Goal: Transaction & Acquisition: Book appointment/travel/reservation

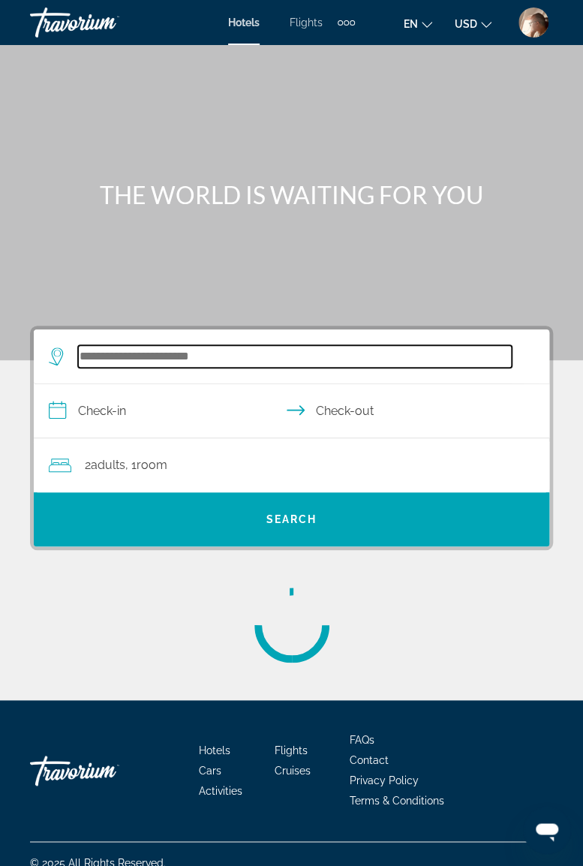
click at [169, 350] on input "Search widget" at bounding box center [295, 356] width 434 height 23
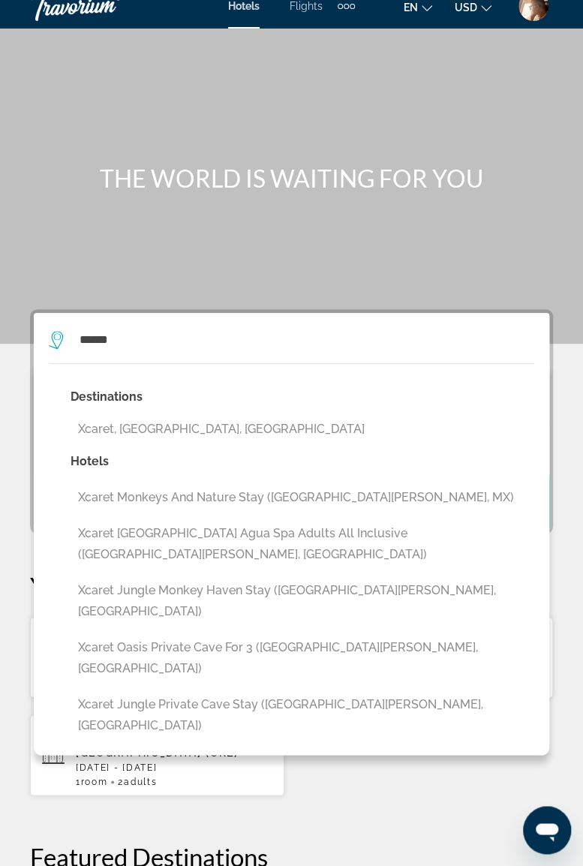
click at [166, 423] on button "Xcaret, [GEOGRAPHIC_DATA], [GEOGRAPHIC_DATA]" at bounding box center [303, 429] width 464 height 29
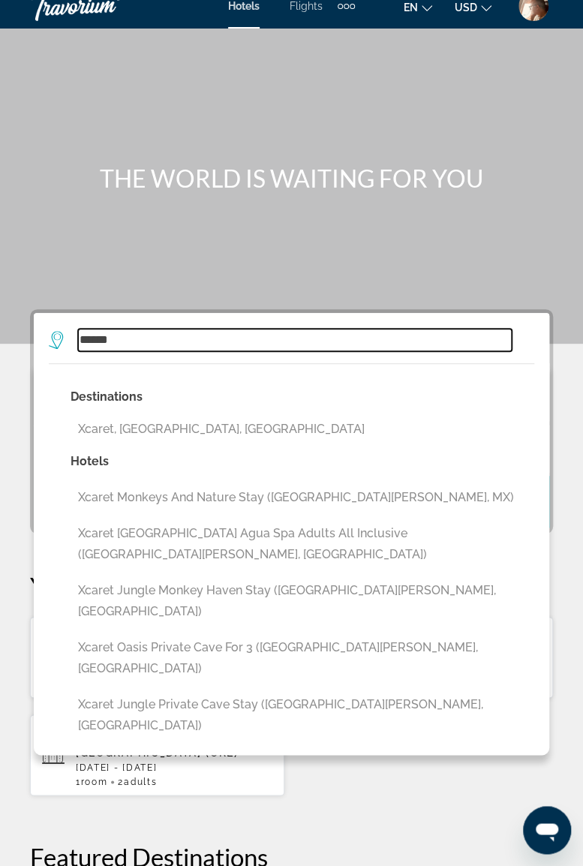
type input "**********"
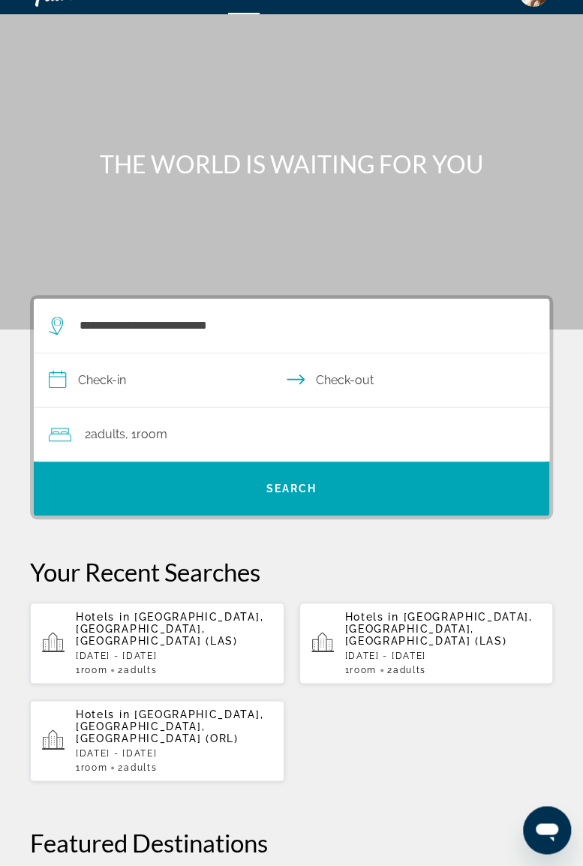
click at [156, 383] on input "**********" at bounding box center [295, 383] width 522 height 58
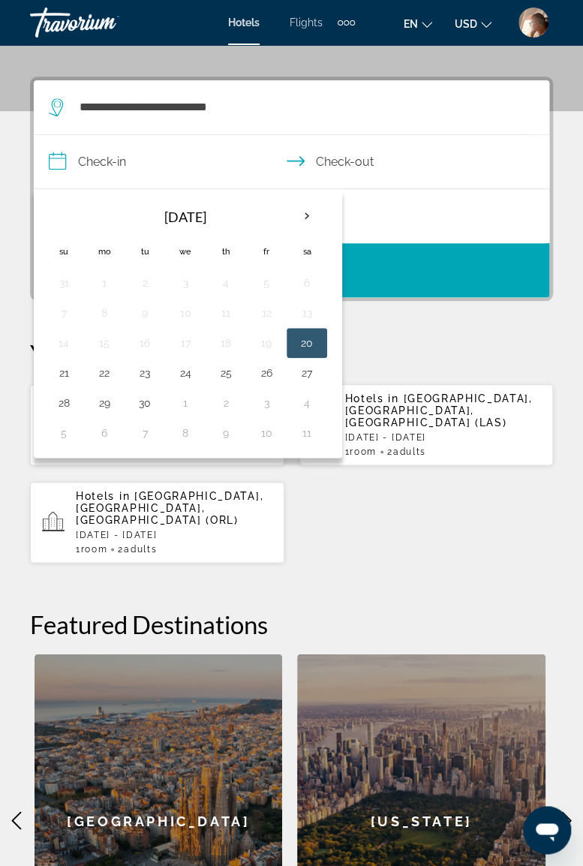
scroll to position [276, 0]
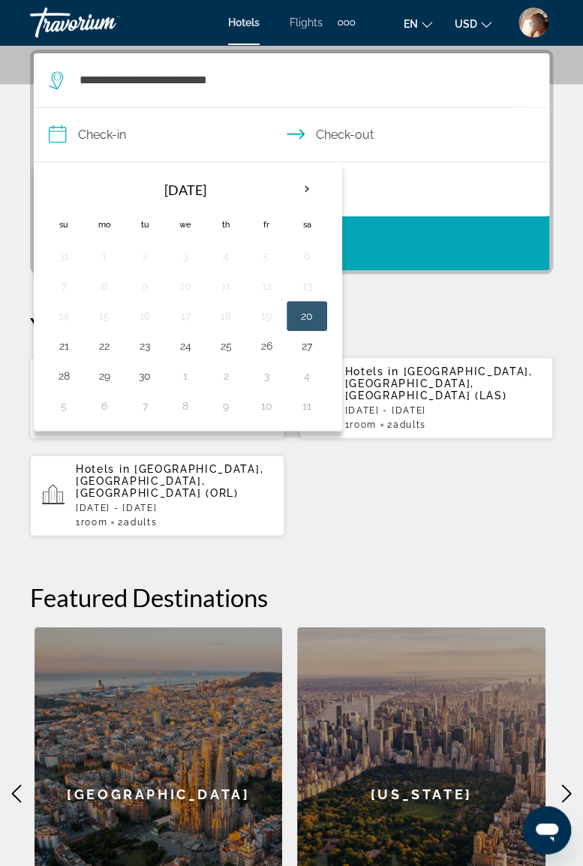
click at [299, 195] on th "Next month" at bounding box center [307, 189] width 41 height 33
click at [303, 191] on th "Next month" at bounding box center [307, 189] width 41 height 33
click at [103, 371] on button "24" at bounding box center [104, 376] width 24 height 21
click at [68, 408] on button "30" at bounding box center [64, 406] width 24 height 21
type input "**********"
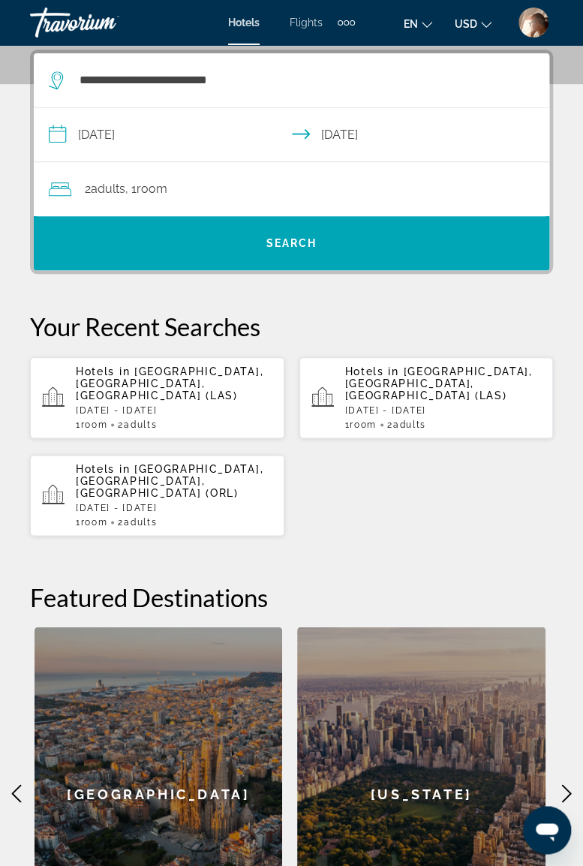
click at [267, 242] on span "Search" at bounding box center [292, 243] width 51 height 12
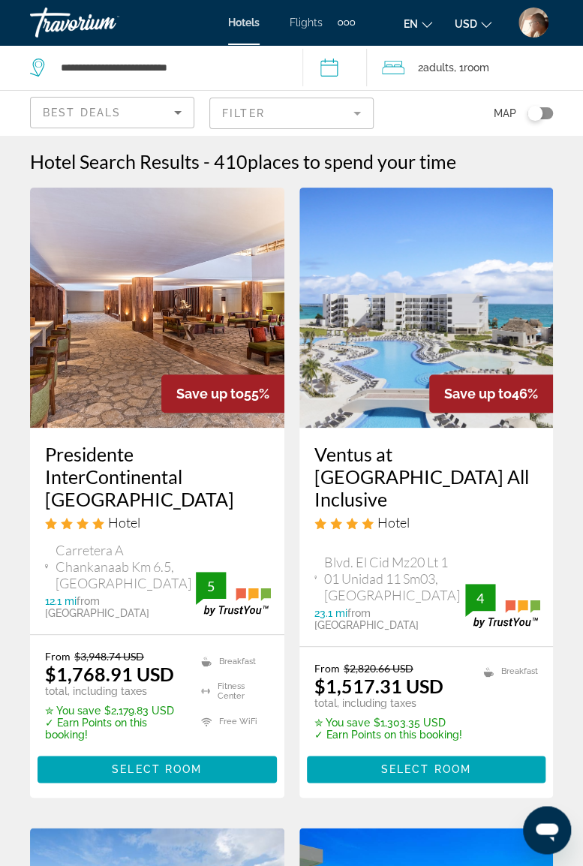
click at [360, 113] on mat-form-field "Filter" at bounding box center [291, 114] width 164 height 32
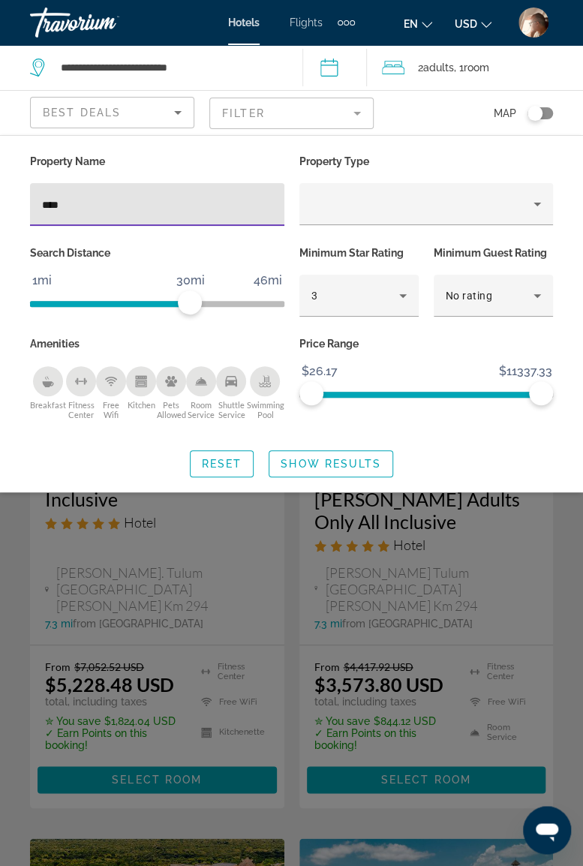
type input "*****"
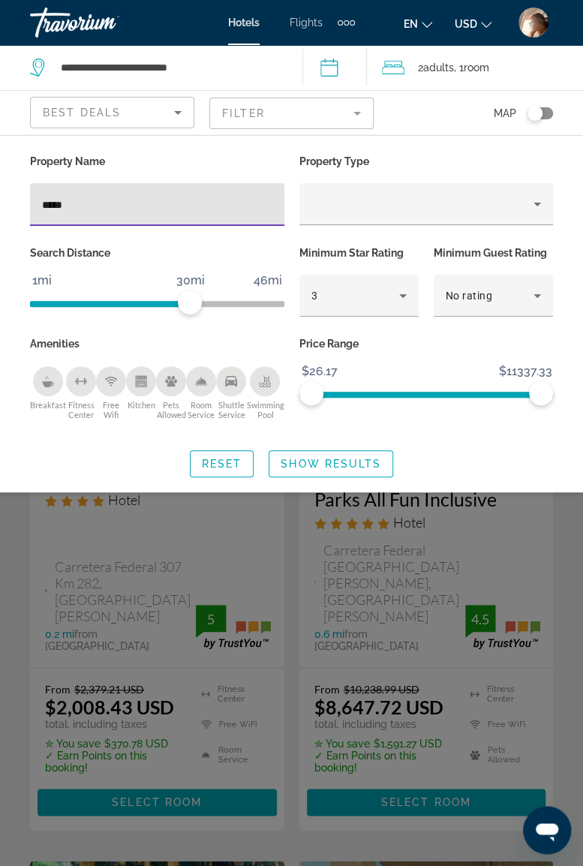
click at [572, 531] on div "Search widget" at bounding box center [291, 545] width 583 height 641
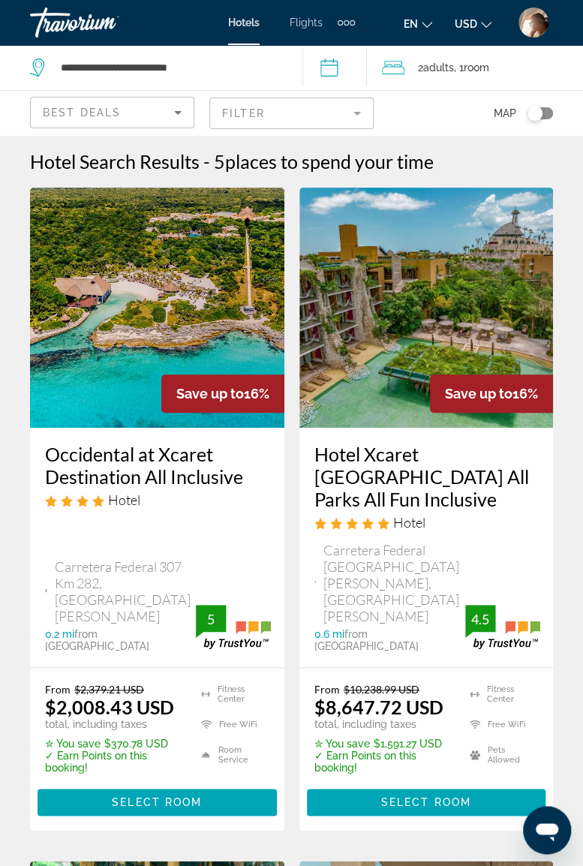
click at [89, 21] on div "Travorium" at bounding box center [105, 22] width 150 height 39
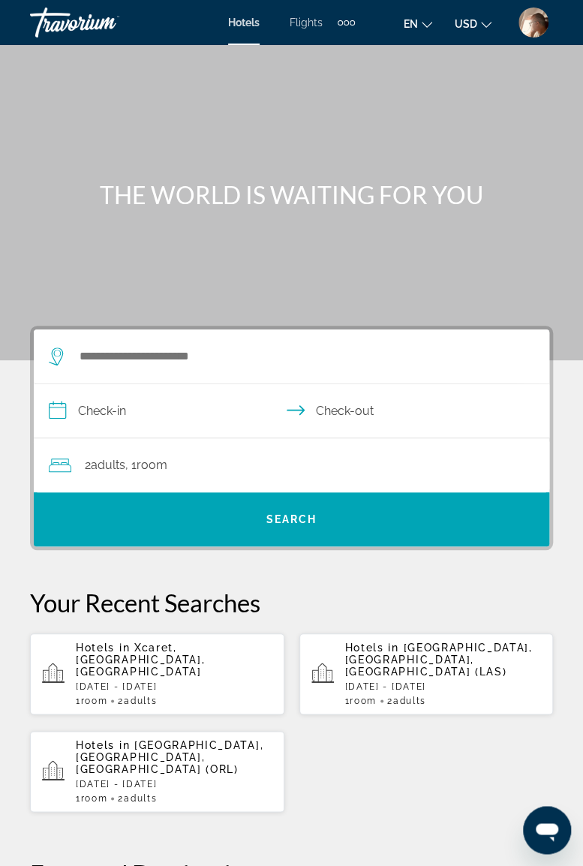
click at [353, 212] on div "Main content" at bounding box center [291, 180] width 583 height 360
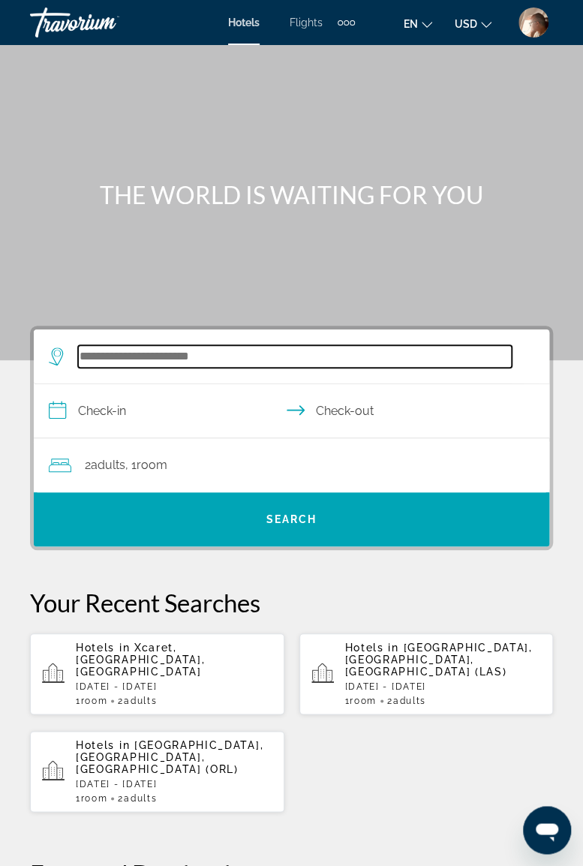
click at [238, 354] on input "Search widget" at bounding box center [295, 356] width 434 height 23
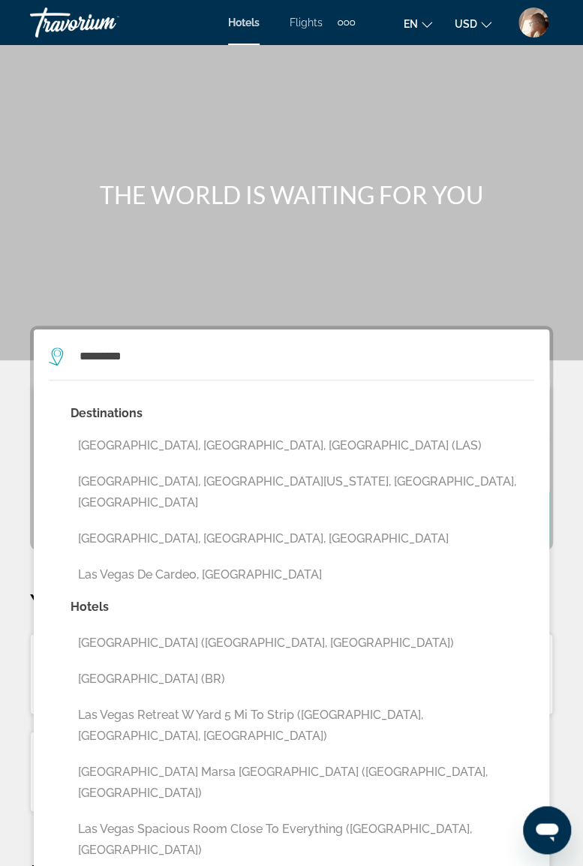
click at [187, 443] on button "[GEOGRAPHIC_DATA], [GEOGRAPHIC_DATA], [GEOGRAPHIC_DATA] (LAS)" at bounding box center [303, 446] width 464 height 29
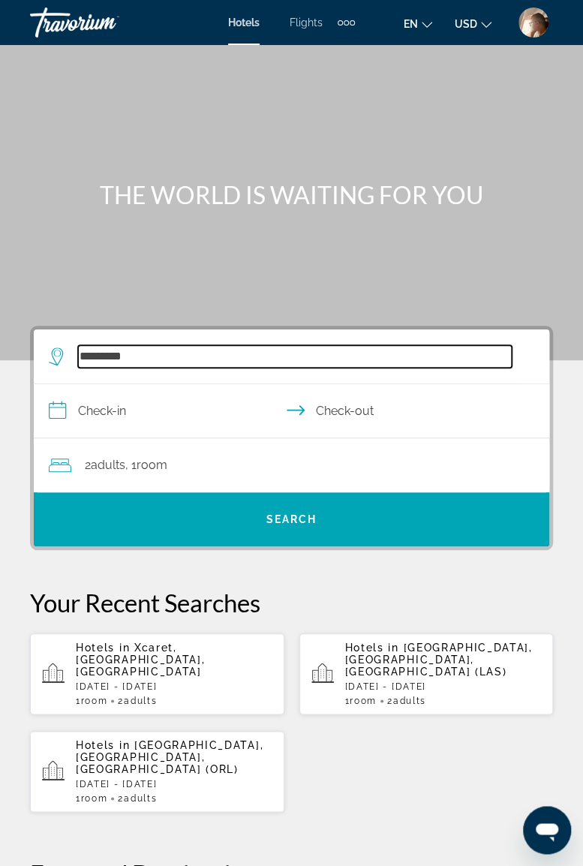
type input "**********"
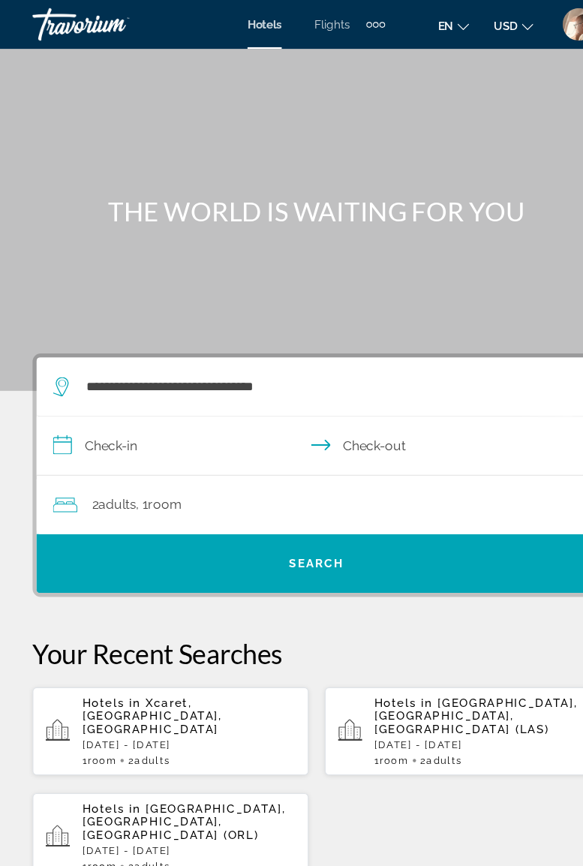
click at [138, 409] on input "**********" at bounding box center [295, 413] width 522 height 58
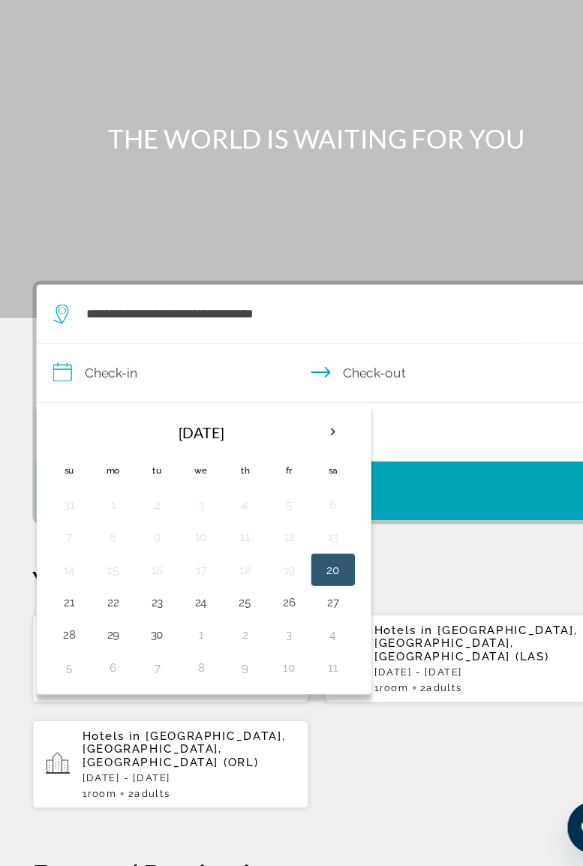
click at [305, 455] on th "Next month" at bounding box center [307, 465] width 41 height 33
click at [71, 619] on button "19" at bounding box center [64, 622] width 24 height 21
click at [226, 619] on button "23" at bounding box center [226, 622] width 24 height 21
type input "**********"
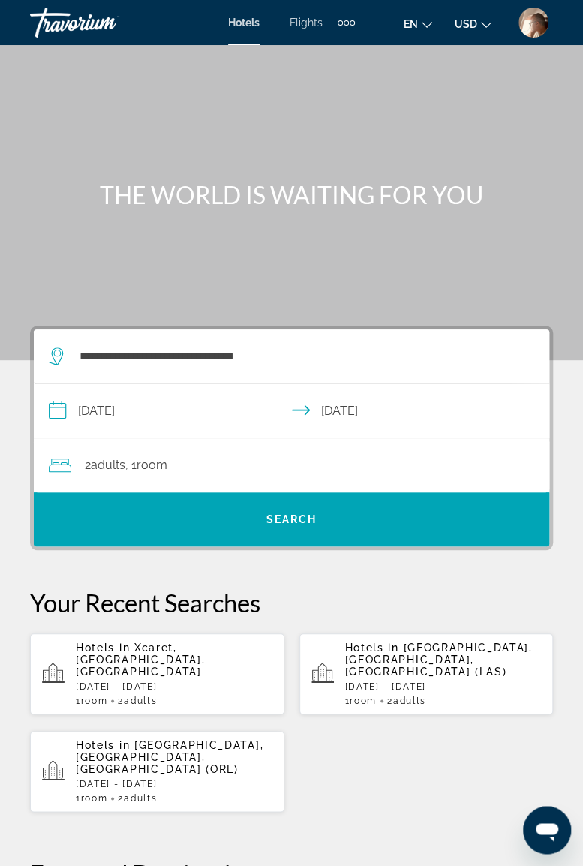
click at [267, 463] on div "2 Adult Adults , 1 Room rooms" at bounding box center [299, 465] width 501 height 21
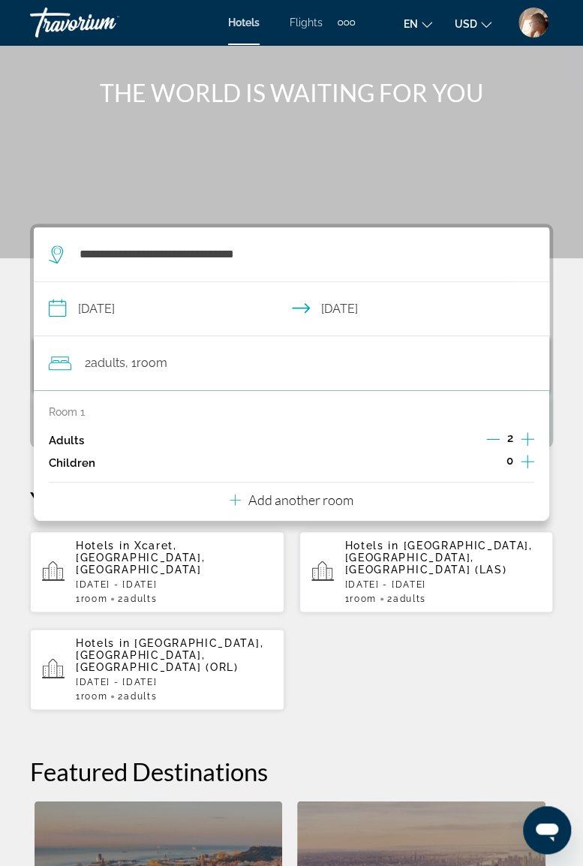
click at [296, 495] on p "Add another room" at bounding box center [301, 500] width 105 height 17
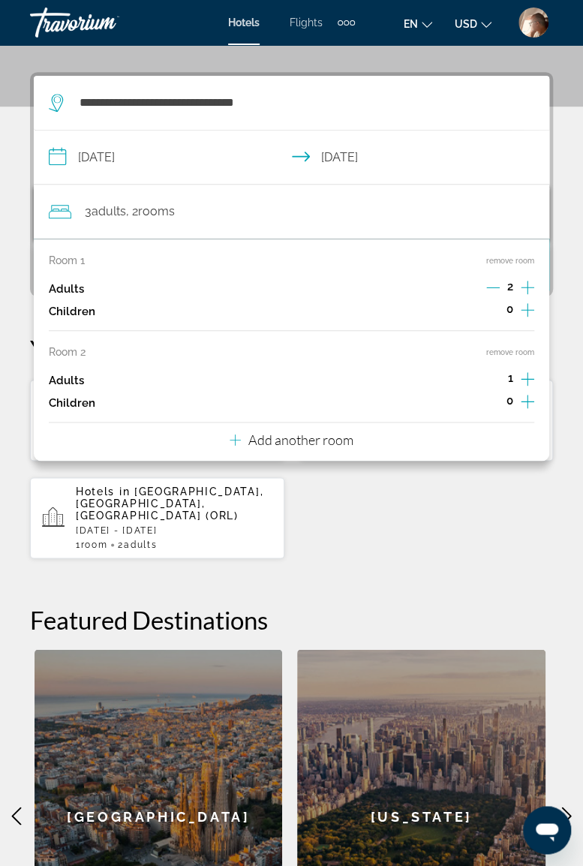
scroll to position [276, 0]
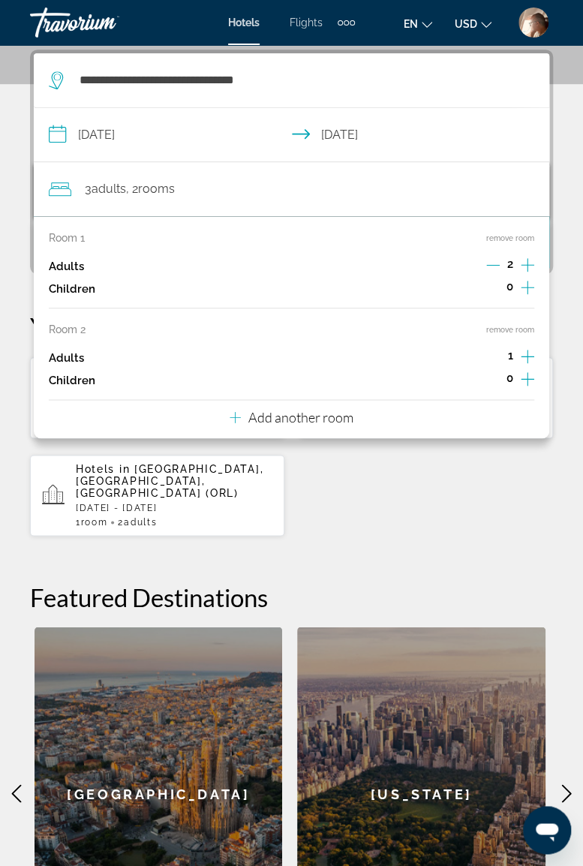
click at [292, 429] on button "Add another room" at bounding box center [292, 415] width 124 height 31
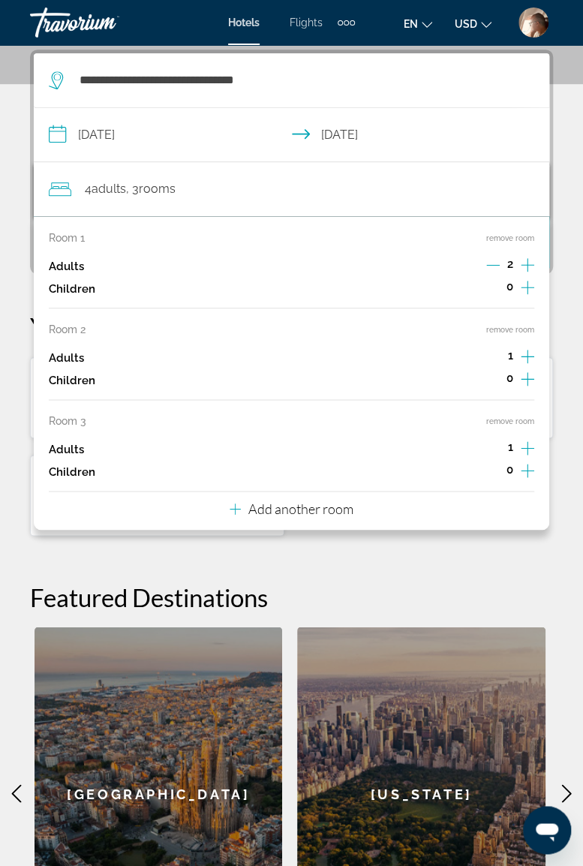
click at [303, 511] on p "Add another room" at bounding box center [301, 509] width 105 height 17
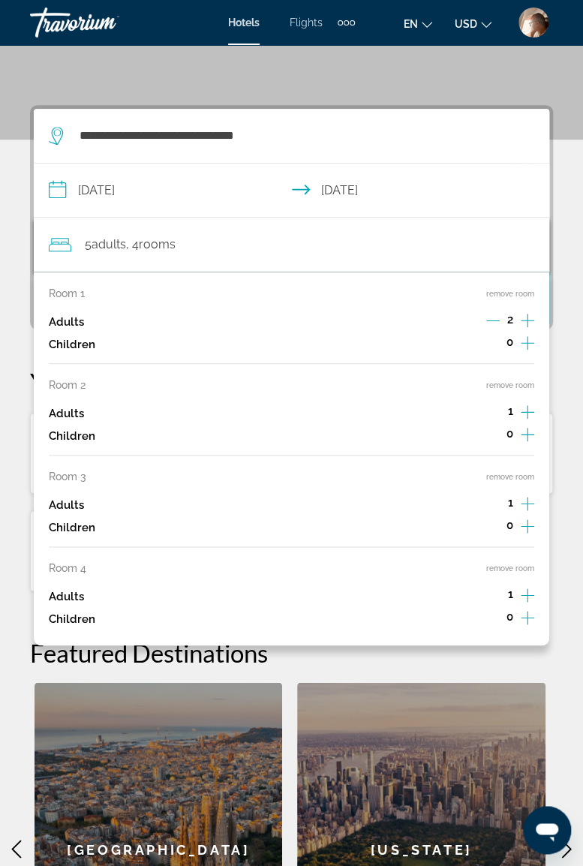
scroll to position [215, 0]
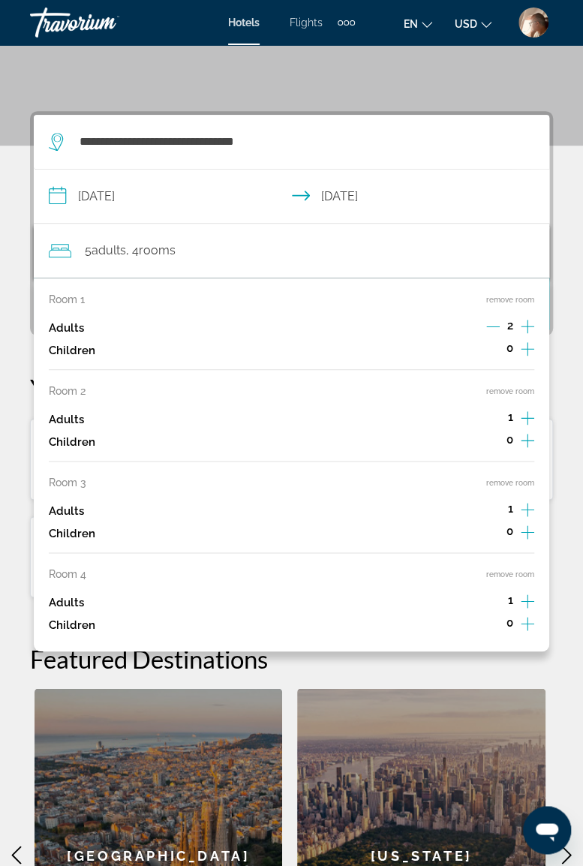
click at [504, 577] on button "remove room" at bounding box center [511, 575] width 48 height 10
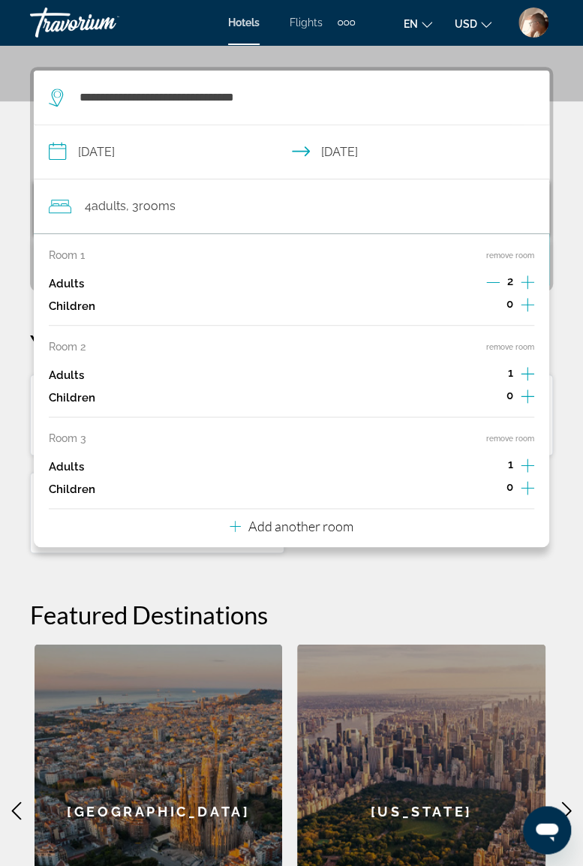
scroll to position [276, 0]
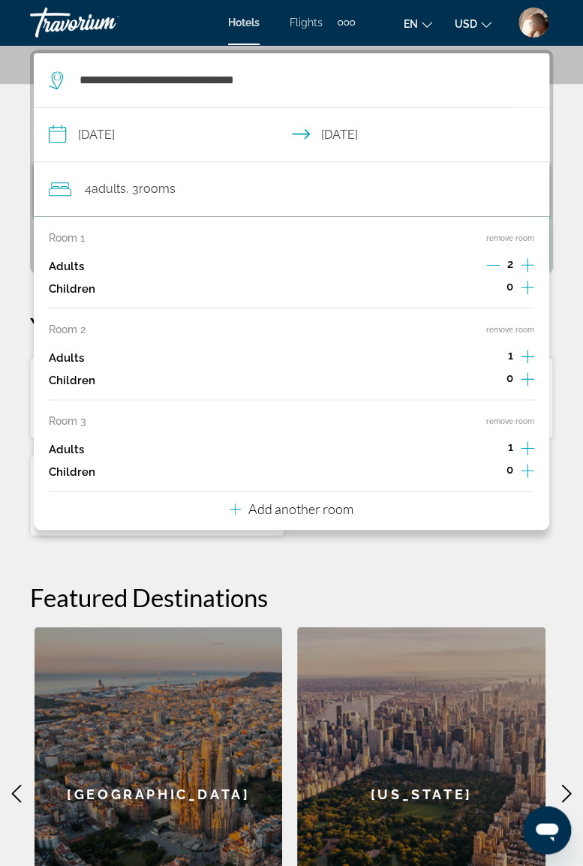
click at [518, 420] on button "remove room" at bounding box center [511, 422] width 48 height 10
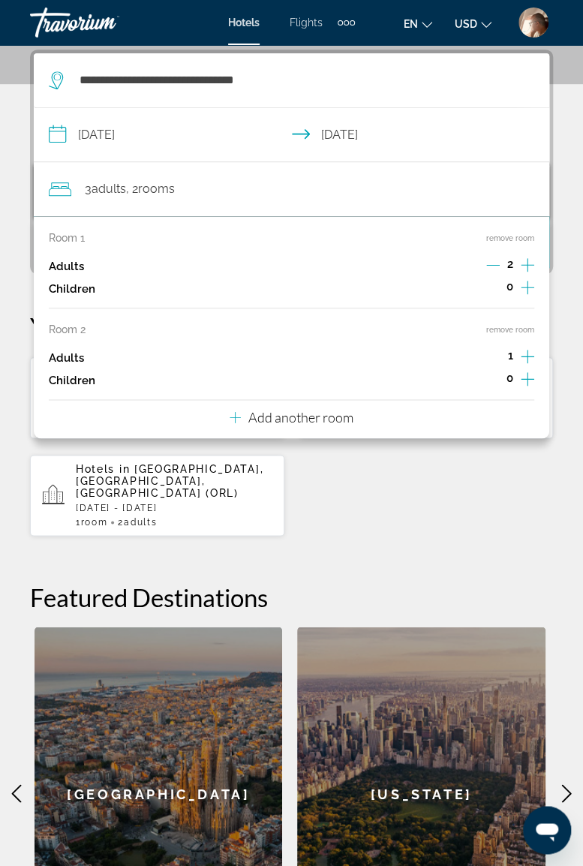
click at [515, 327] on button "remove room" at bounding box center [511, 330] width 48 height 10
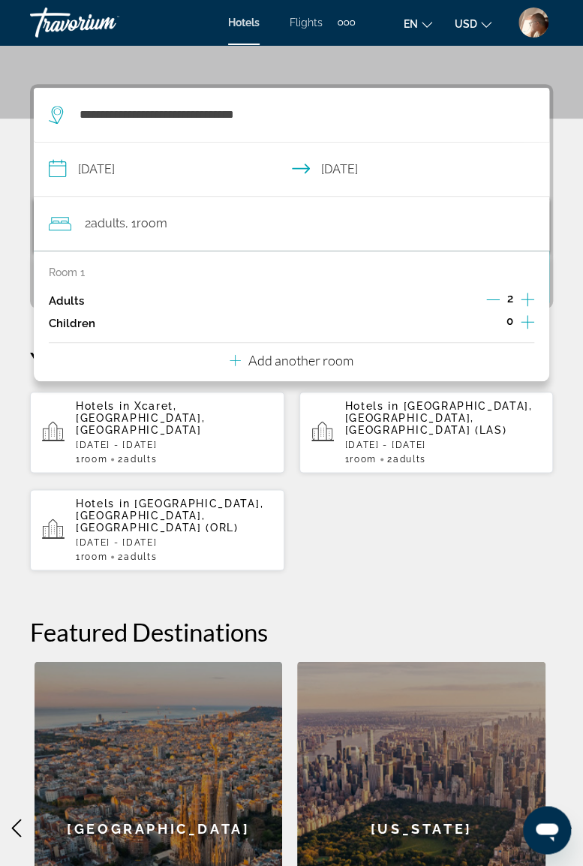
scroll to position [212, 0]
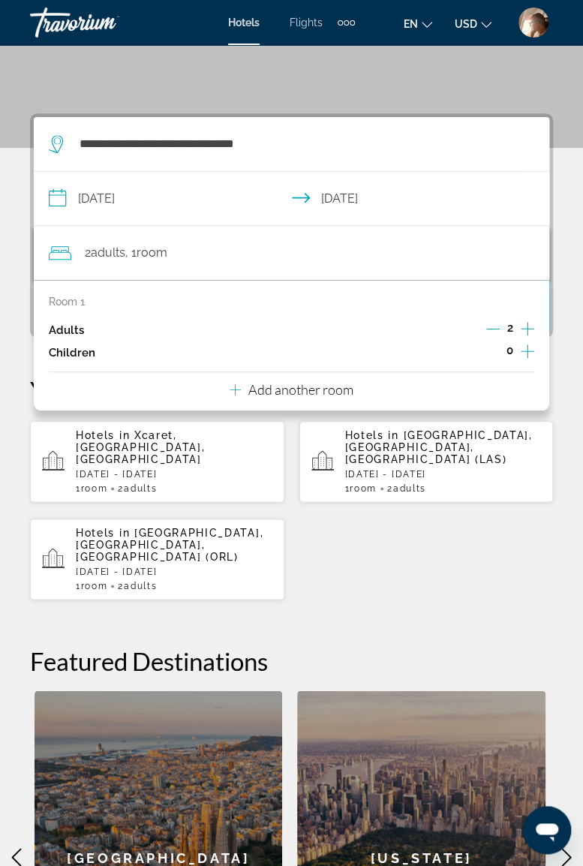
click at [476, 559] on div "Hotels in [GEOGRAPHIC_DATA], [GEOGRAPHIC_DATA], [GEOGRAPHIC_DATA] [GEOGRAPHIC_D…" at bounding box center [291, 510] width 523 height 180
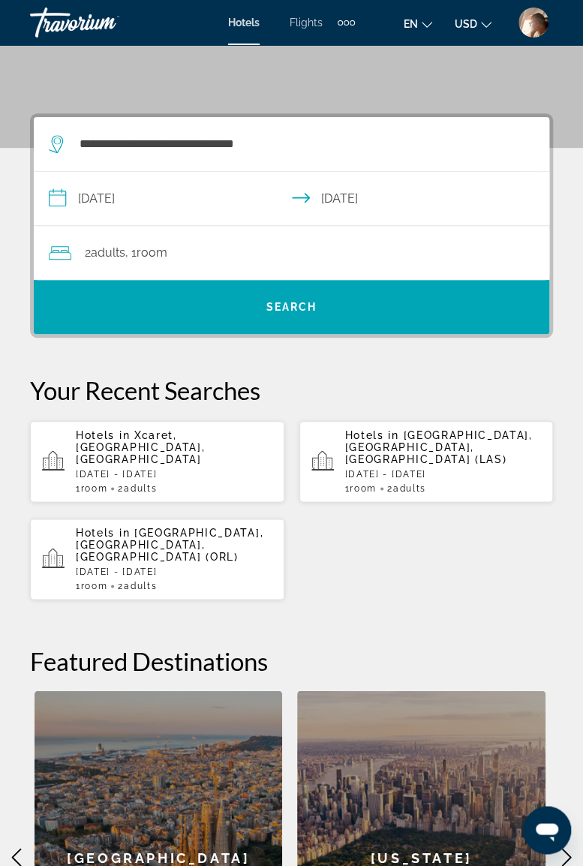
click at [306, 303] on span "Search" at bounding box center [292, 307] width 51 height 12
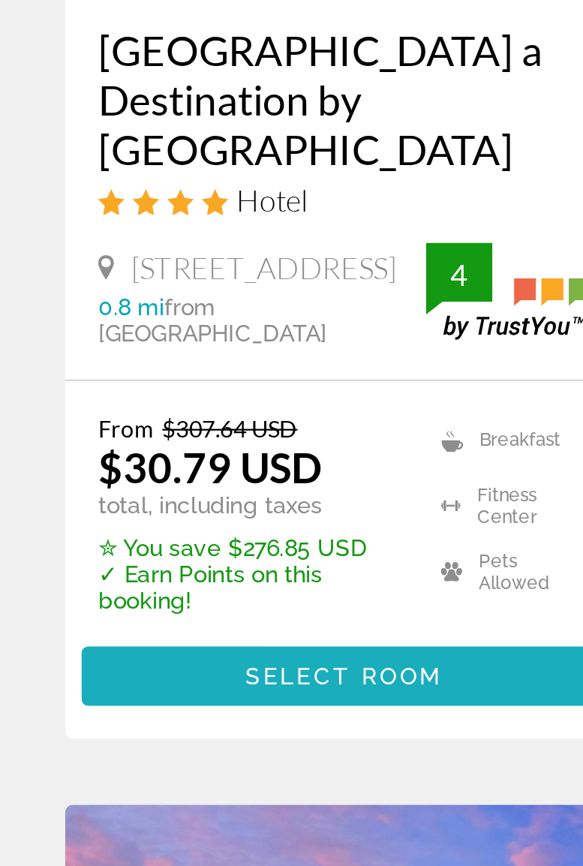
click at [155, 734] on span "Select Room" at bounding box center [157, 740] width 90 height 12
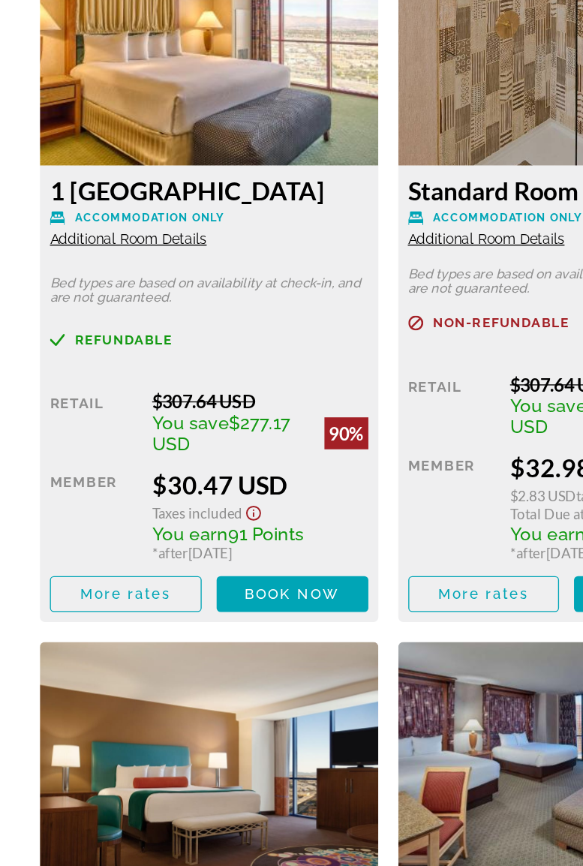
scroll to position [2602, 0]
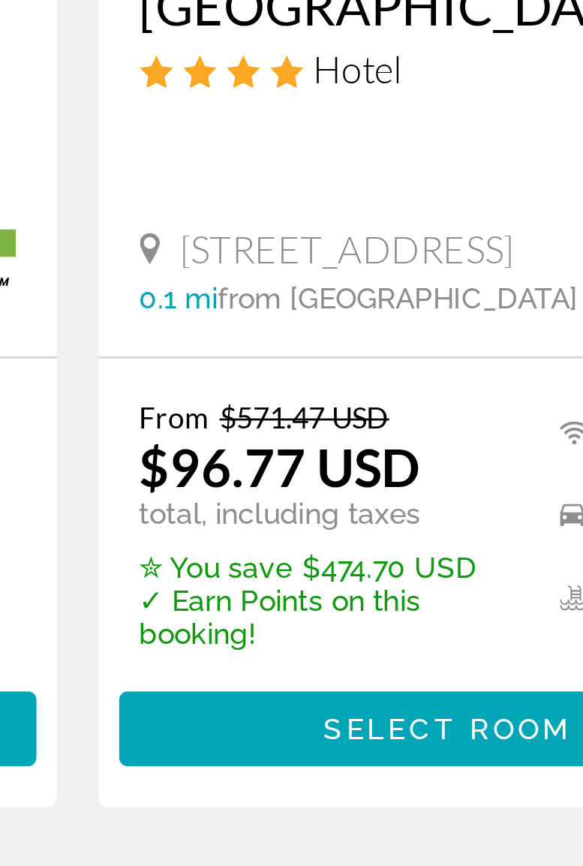
scroll to position [15, 0]
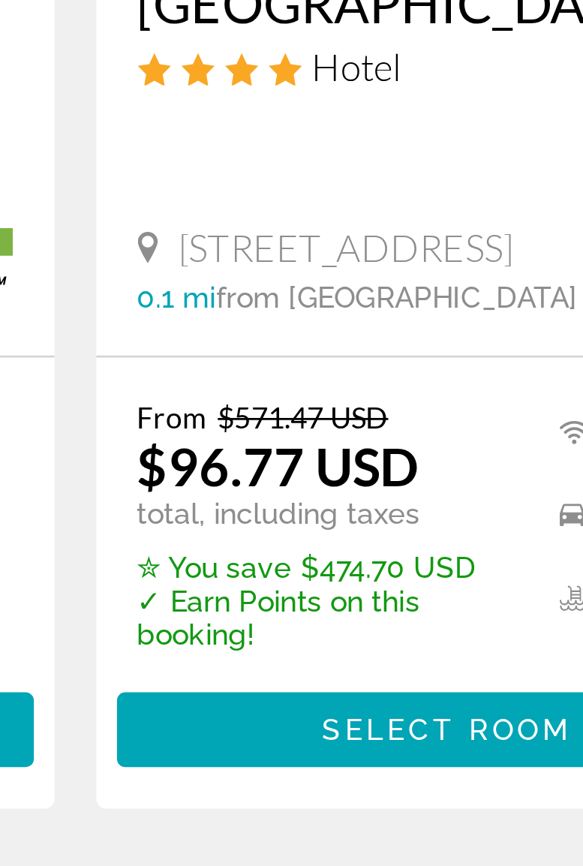
click at [401, 719] on span "Select Room" at bounding box center [426, 725] width 90 height 12
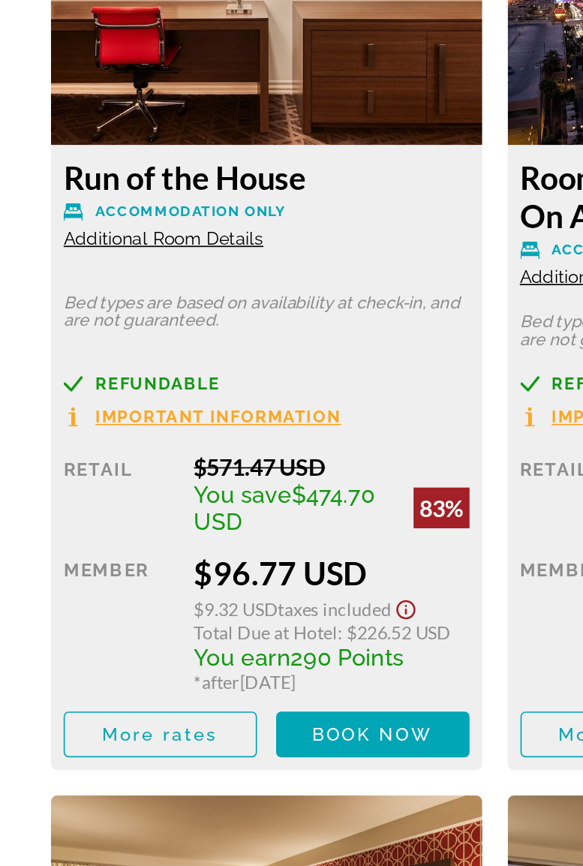
scroll to position [2420, 0]
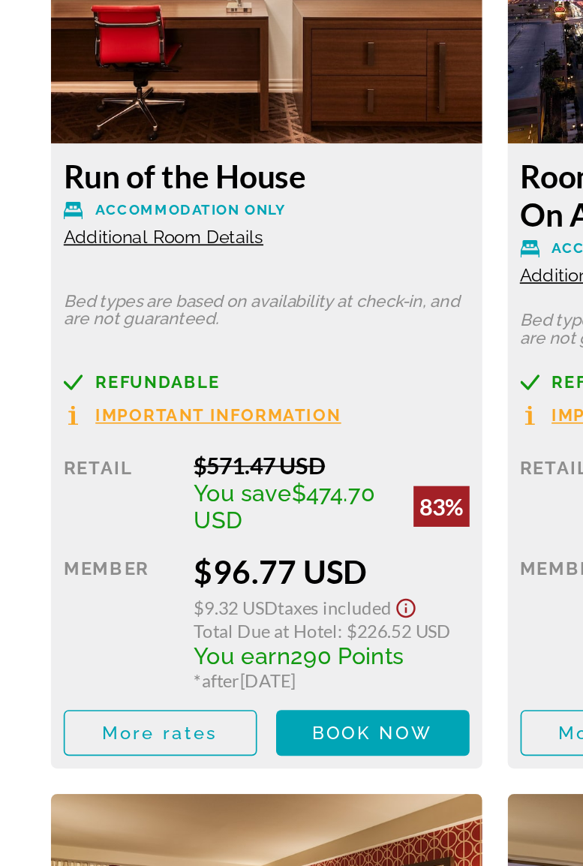
click at [220, 789] on span "Book now" at bounding box center [219, 788] width 71 height 12
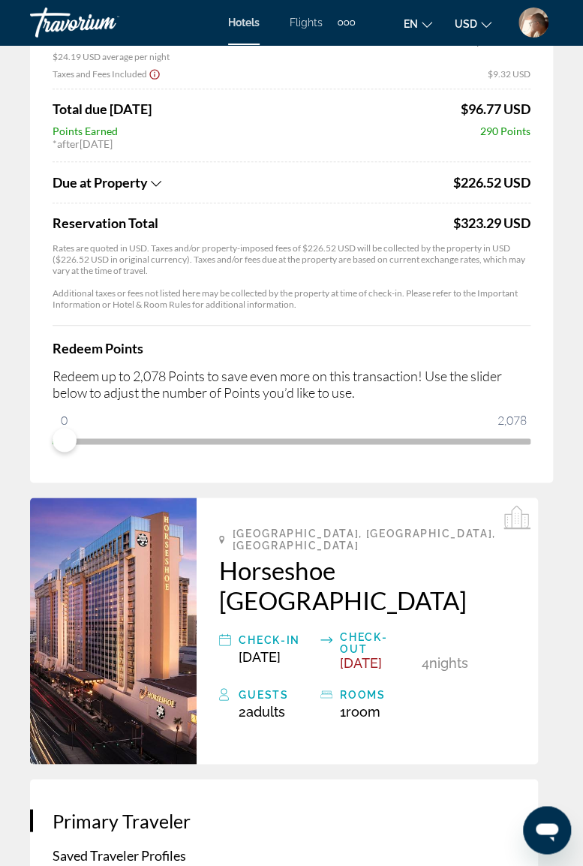
scroll to position [287, 0]
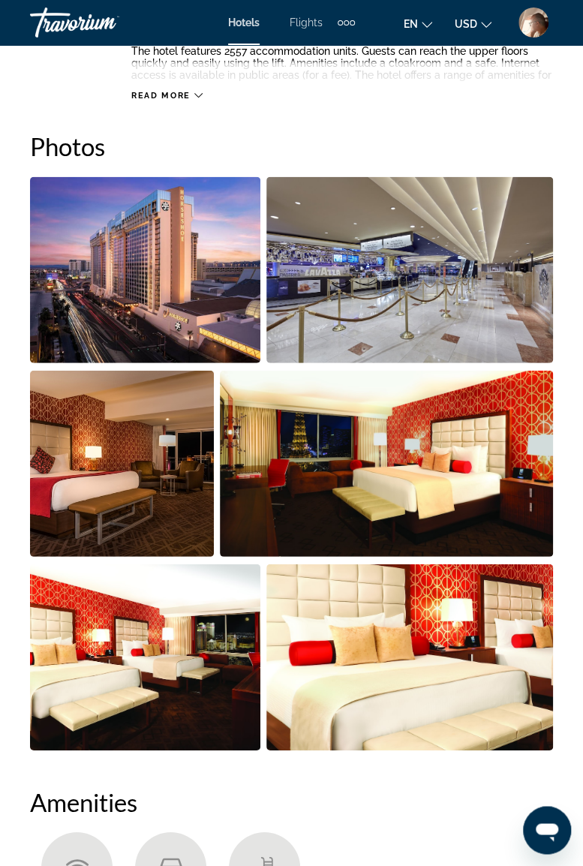
scroll to position [955, 0]
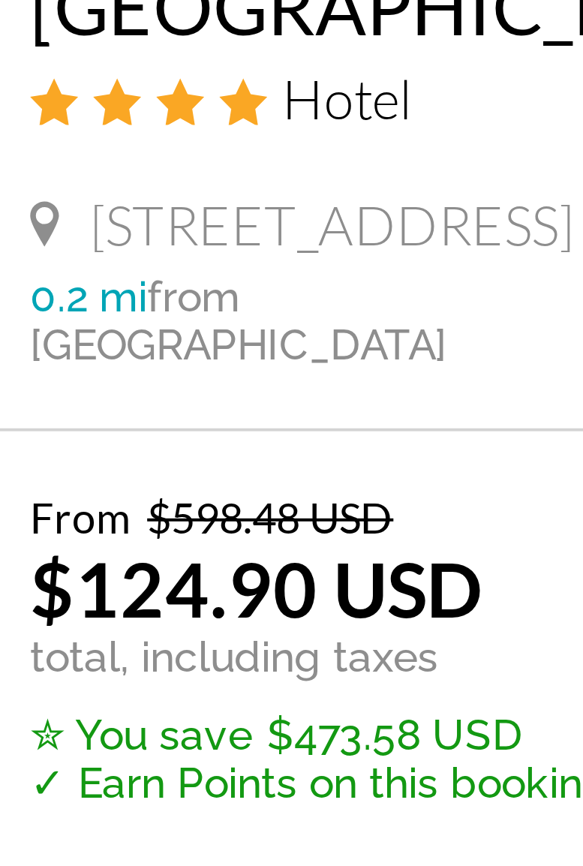
scroll to position [541, 0]
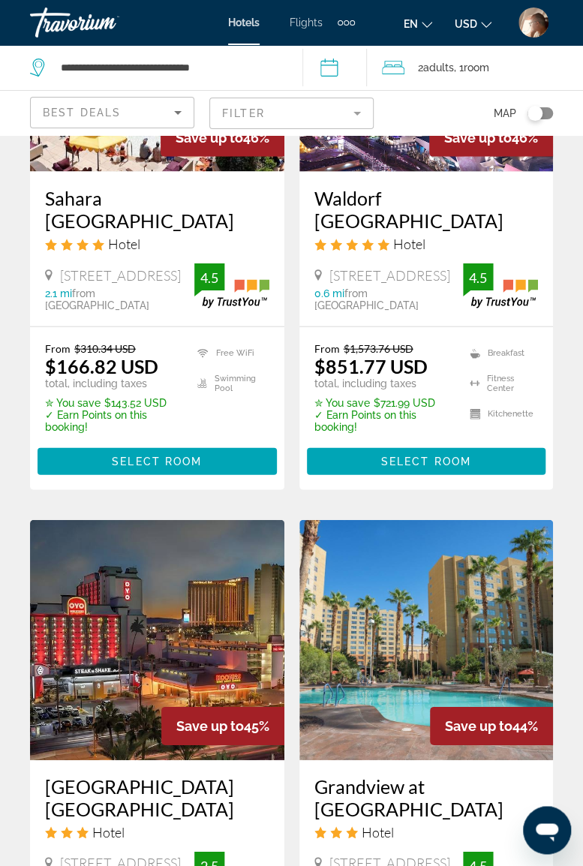
scroll to position [2629, 0]
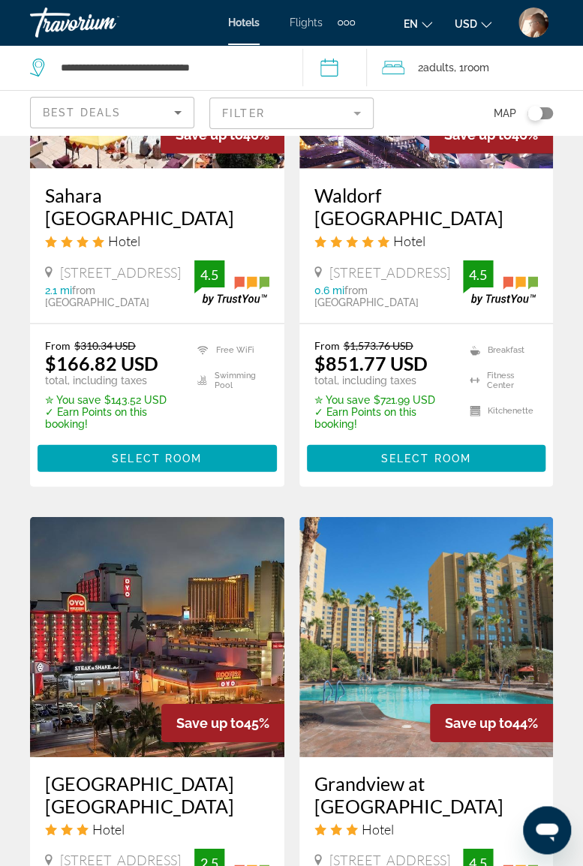
click at [83, 15] on div "Travorium" at bounding box center [105, 22] width 150 height 39
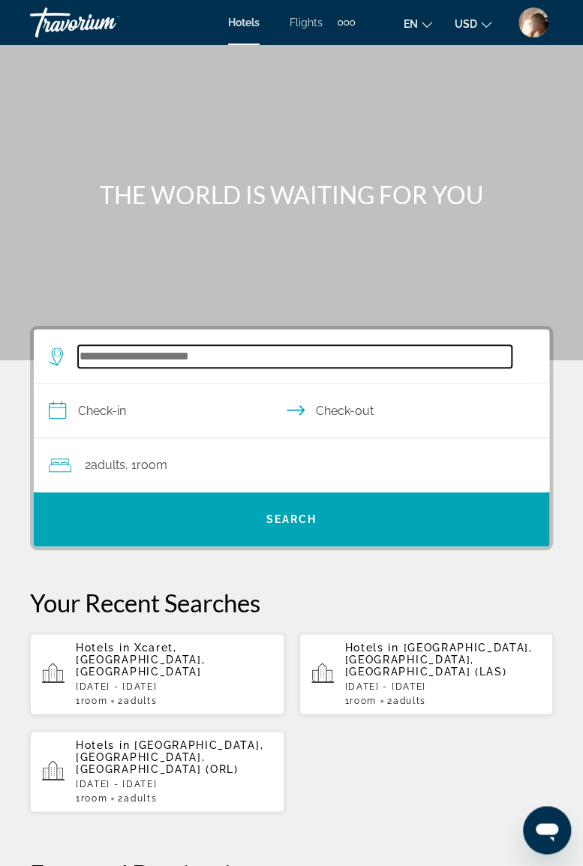
click at [173, 356] on input "Search widget" at bounding box center [295, 356] width 434 height 23
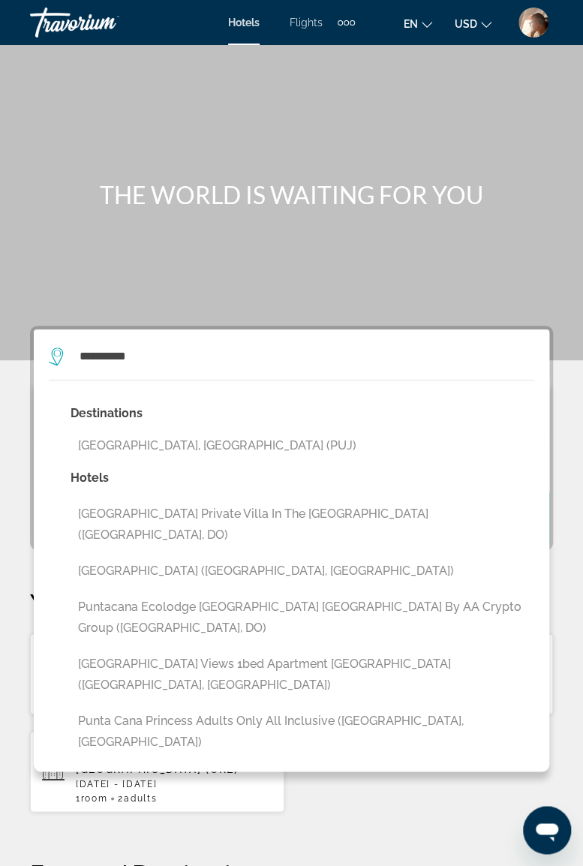
click at [210, 435] on button "[GEOGRAPHIC_DATA], [GEOGRAPHIC_DATA] (PUJ)" at bounding box center [303, 446] width 464 height 29
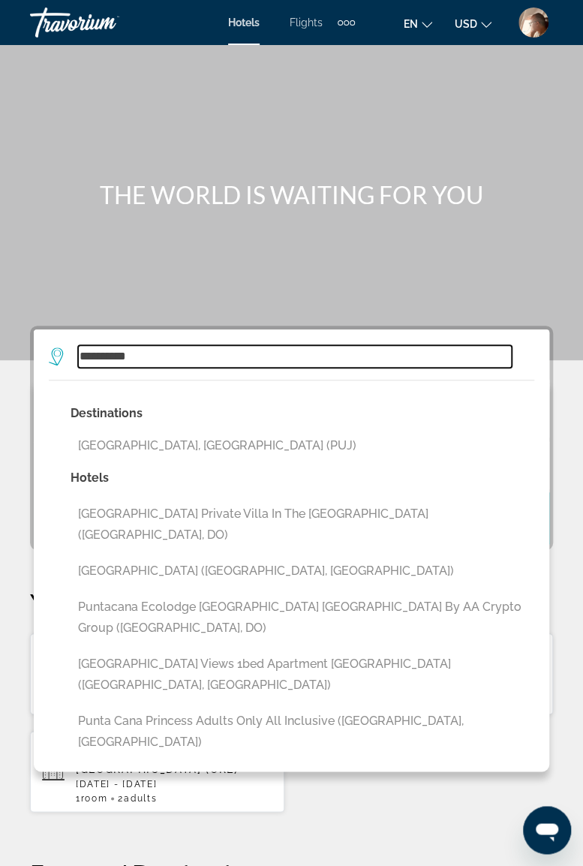
type input "**********"
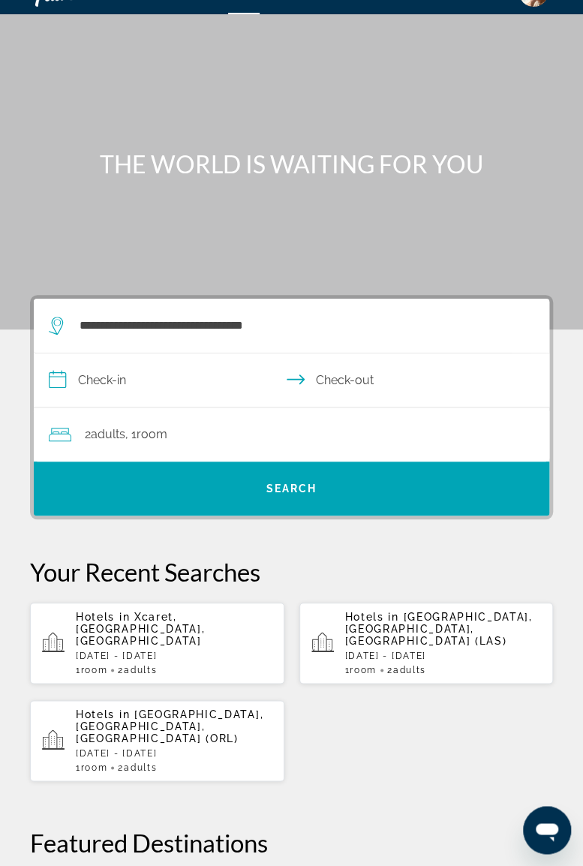
click at [168, 369] on input "**********" at bounding box center [295, 383] width 522 height 58
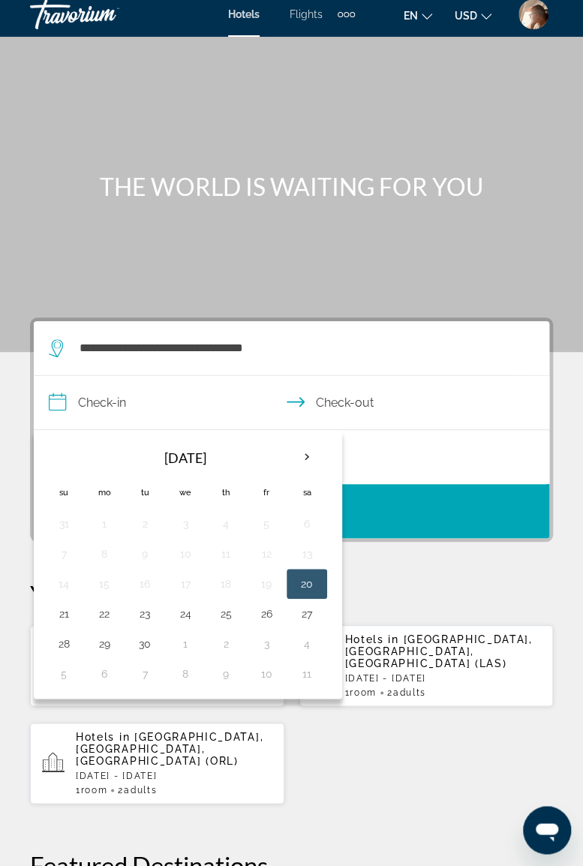
scroll to position [4, 0]
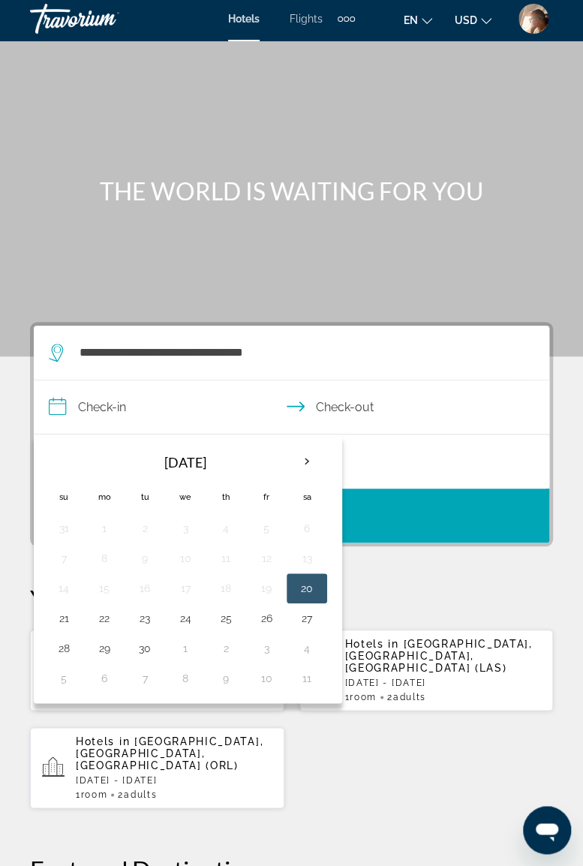
click at [312, 458] on th "Next month" at bounding box center [307, 461] width 41 height 33
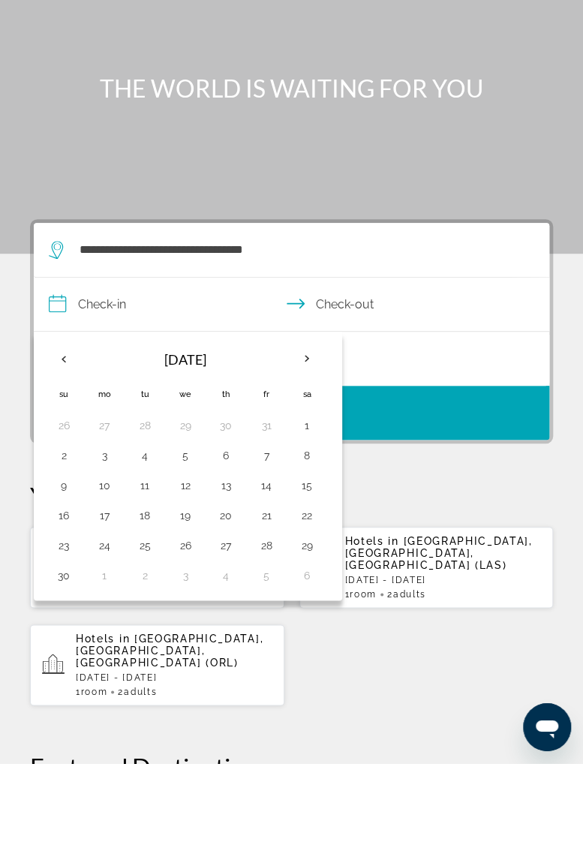
click at [151, 638] on button "25" at bounding box center [145, 648] width 24 height 21
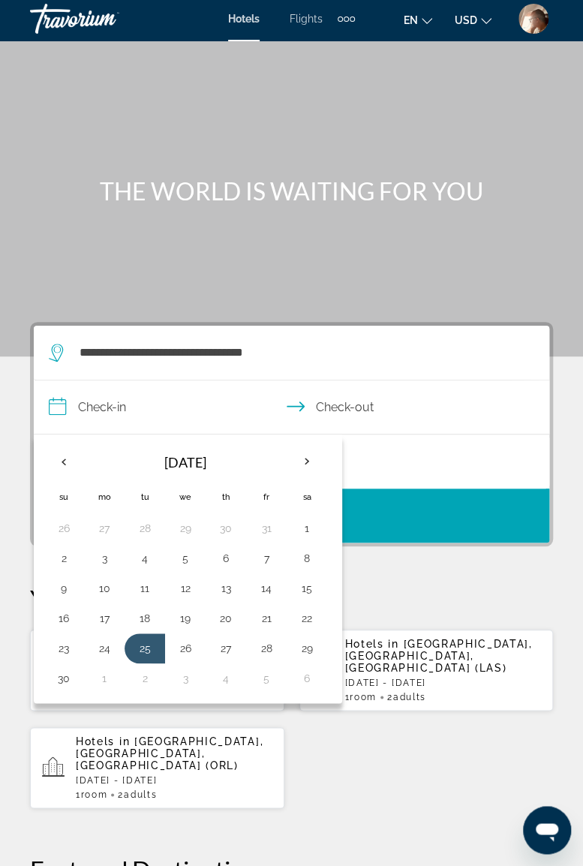
click at [68, 676] on button "30" at bounding box center [64, 678] width 24 height 21
type input "**********"
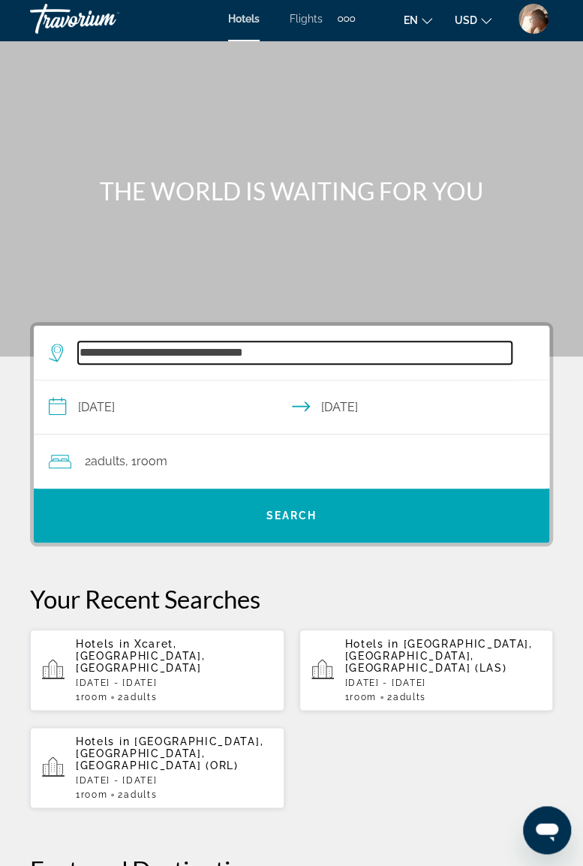
click at [318, 348] on input "**********" at bounding box center [295, 353] width 434 height 23
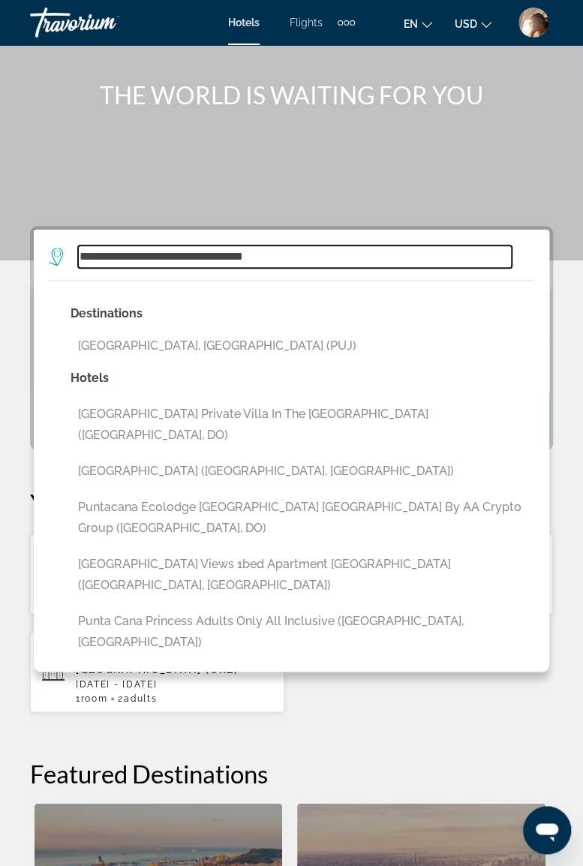
scroll to position [0, 0]
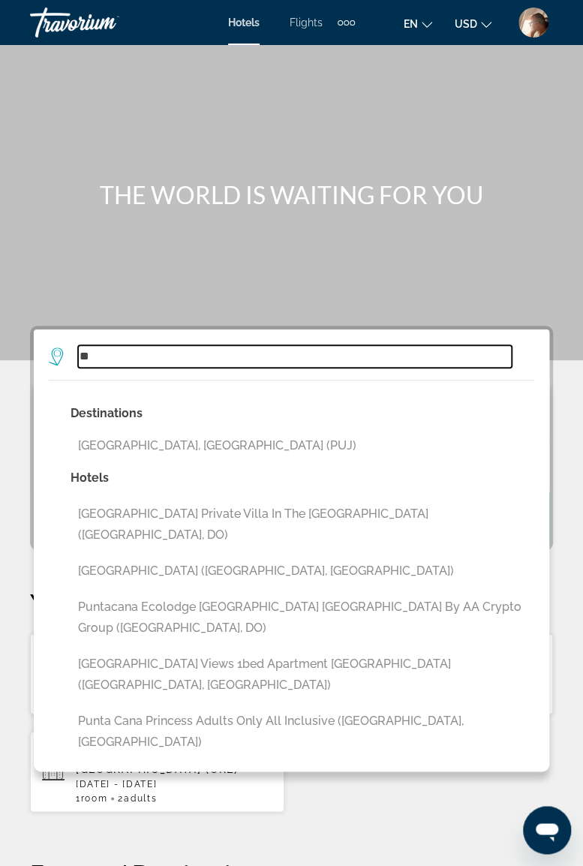
type input "*"
click at [200, 357] on input "Search widget" at bounding box center [295, 356] width 434 height 23
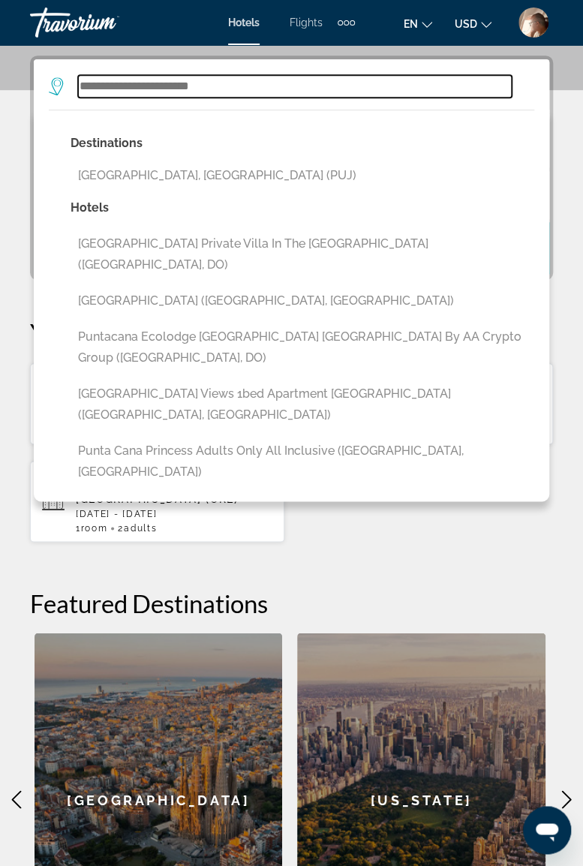
scroll to position [276, 0]
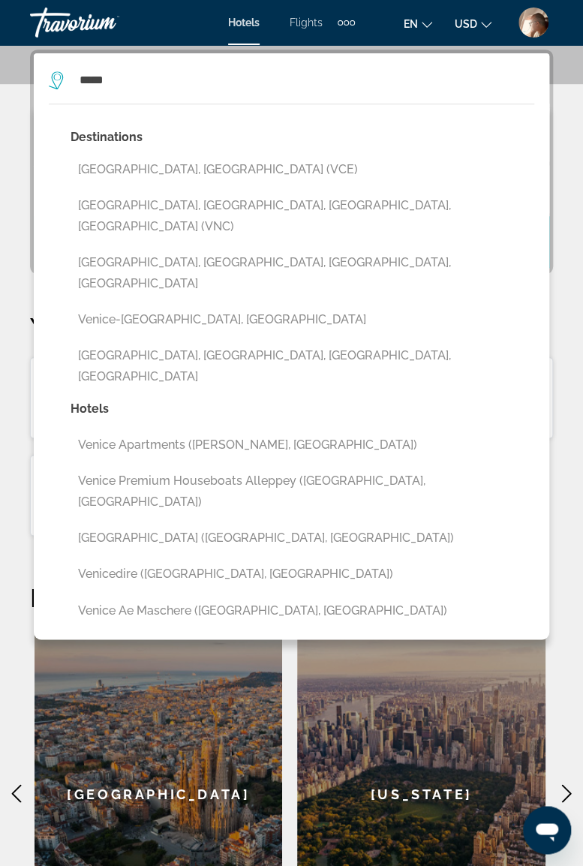
click at [137, 171] on button "[GEOGRAPHIC_DATA], [GEOGRAPHIC_DATA] (VCE)" at bounding box center [303, 169] width 464 height 29
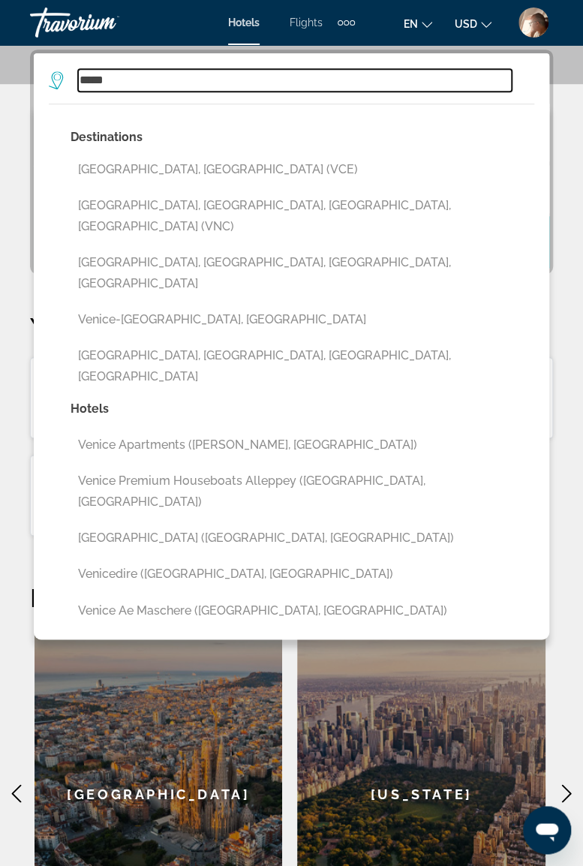
type input "**********"
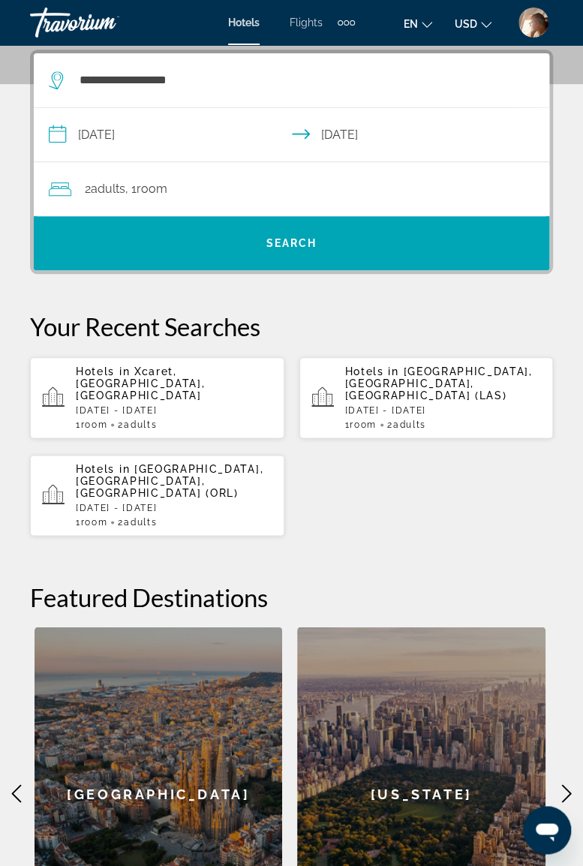
click at [161, 131] on input "**********" at bounding box center [295, 137] width 522 height 58
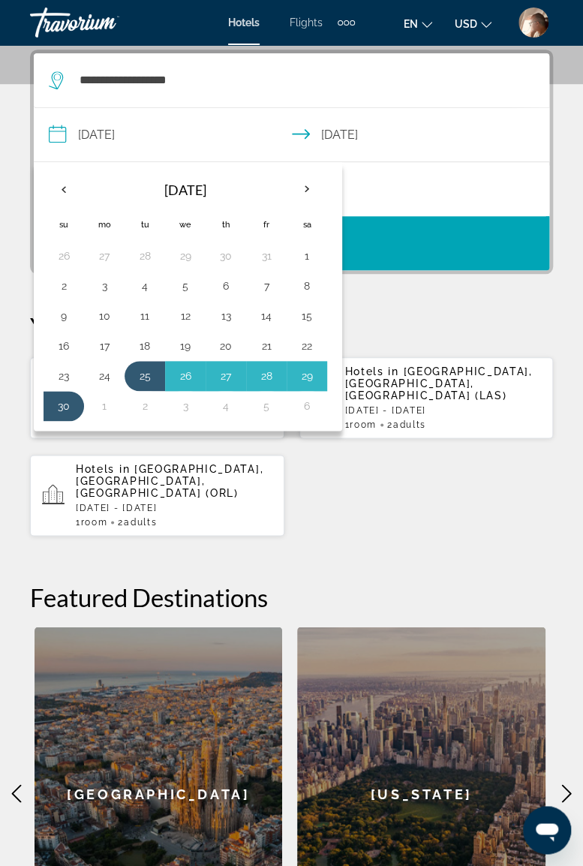
click at [307, 182] on th "Next month" at bounding box center [307, 189] width 41 height 33
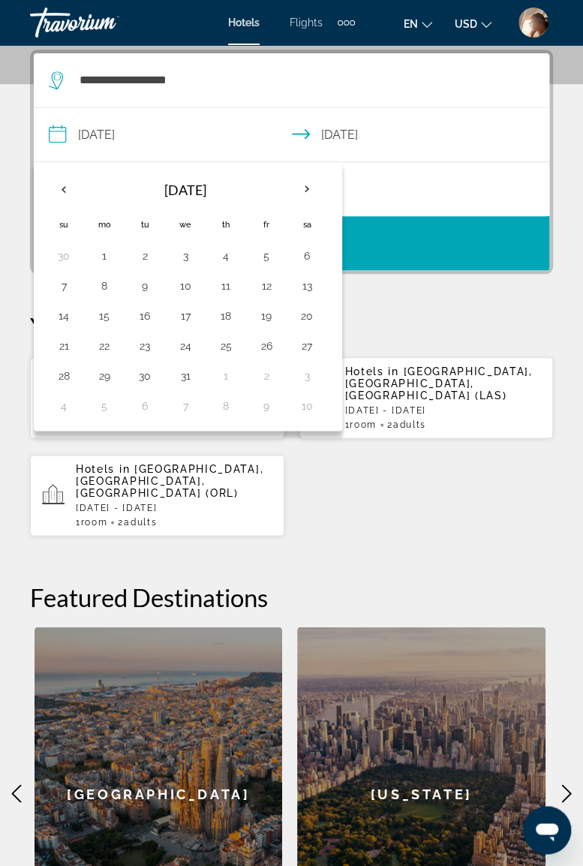
click at [309, 179] on th "Next month" at bounding box center [307, 189] width 41 height 33
click at [309, 183] on th "Next month" at bounding box center [307, 189] width 41 height 33
click at [309, 186] on th "Next month" at bounding box center [307, 189] width 41 height 33
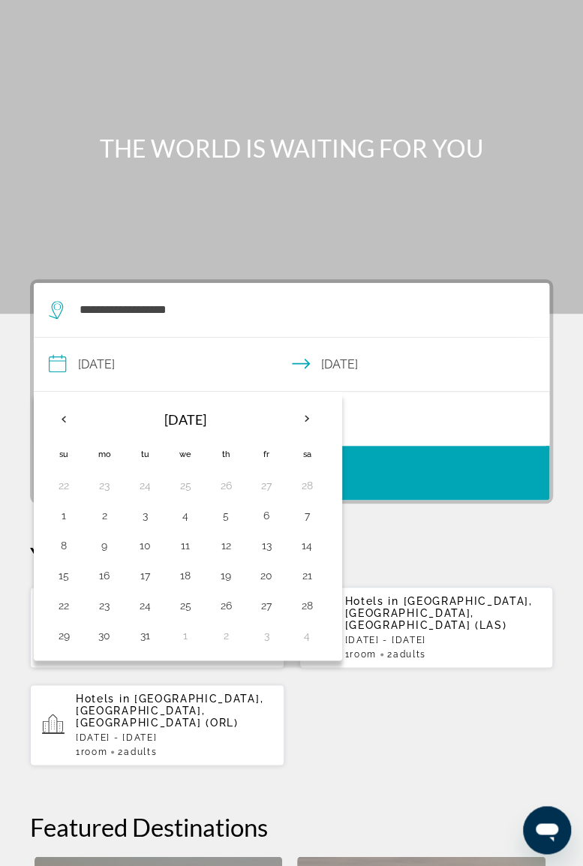
scroll to position [0, 0]
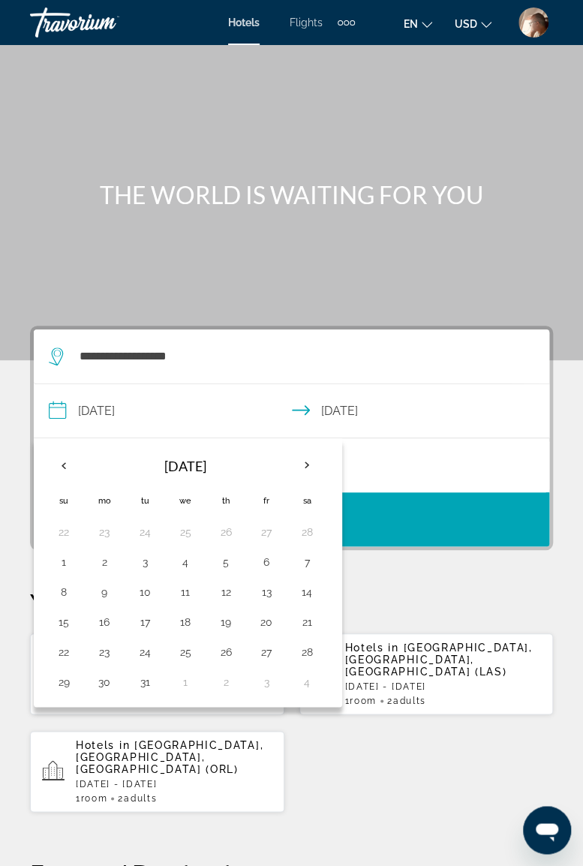
click at [300, 461] on th "Next month" at bounding box center [307, 465] width 41 height 33
click at [302, 460] on th "Next month" at bounding box center [307, 465] width 41 height 33
click at [305, 458] on th "Next month" at bounding box center [307, 465] width 41 height 33
click at [308, 460] on th "Next month" at bounding box center [307, 465] width 41 height 33
click at [70, 458] on th "Previous month" at bounding box center [64, 465] width 41 height 33
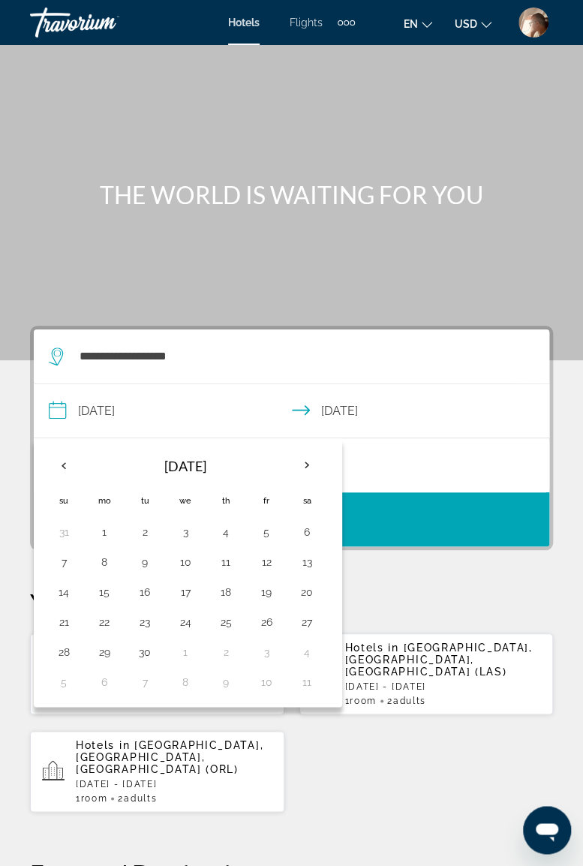
click at [66, 472] on th "Previous month" at bounding box center [64, 465] width 41 height 33
click at [69, 615] on button "17" at bounding box center [64, 622] width 24 height 21
click at [224, 619] on button "21" at bounding box center [226, 622] width 24 height 21
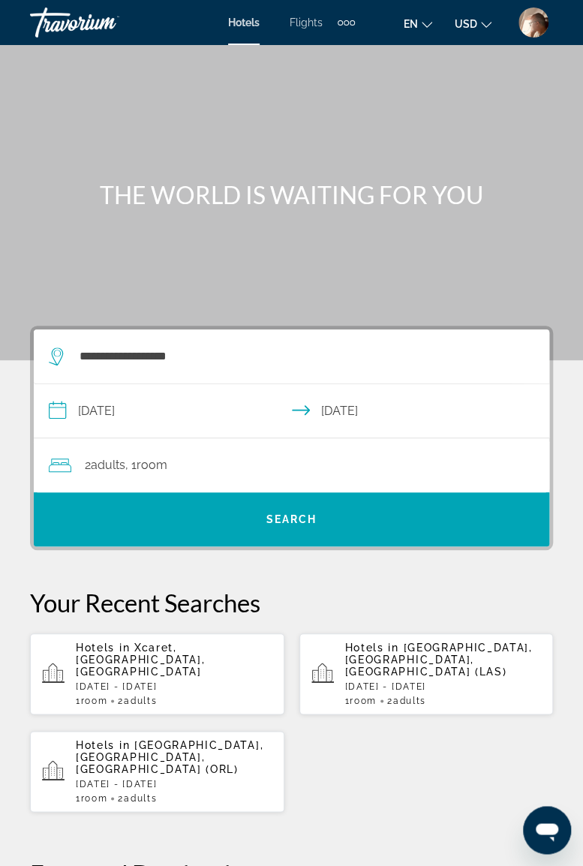
click at [107, 416] on input "**********" at bounding box center [295, 413] width 522 height 58
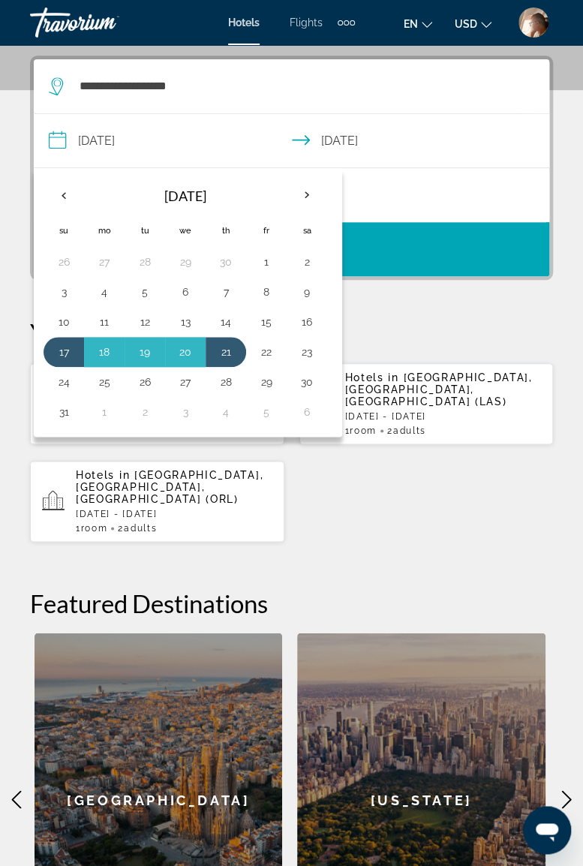
scroll to position [276, 0]
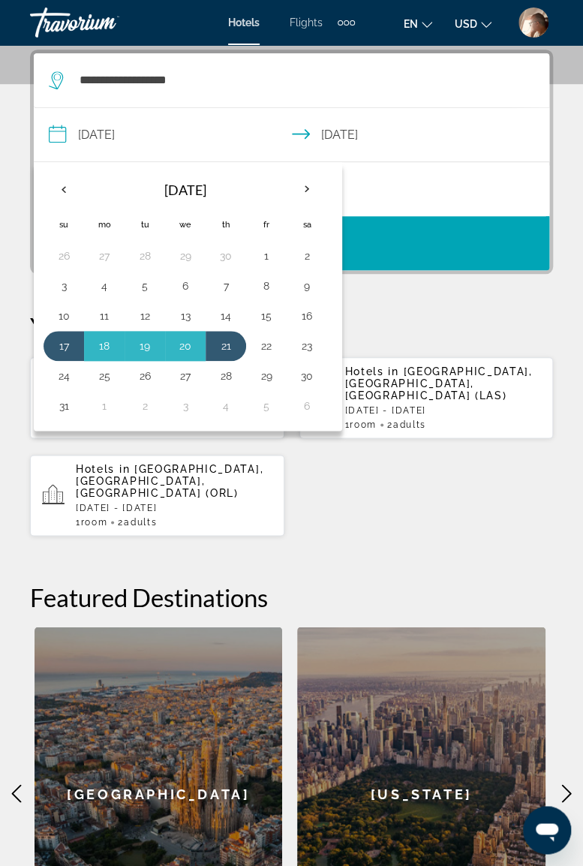
click at [295, 281] on button "9" at bounding box center [307, 286] width 24 height 21
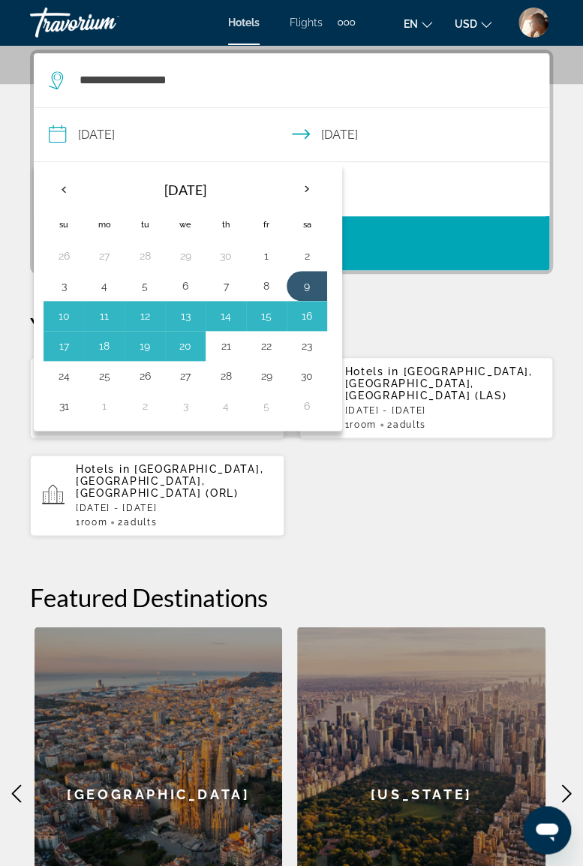
click at [191, 316] on button "13" at bounding box center [185, 316] width 24 height 21
type input "**********"
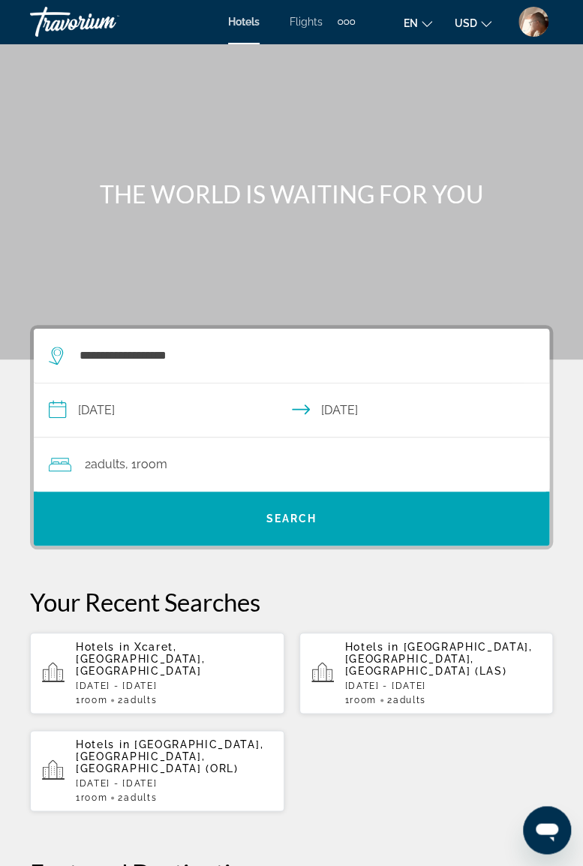
scroll to position [0, 0]
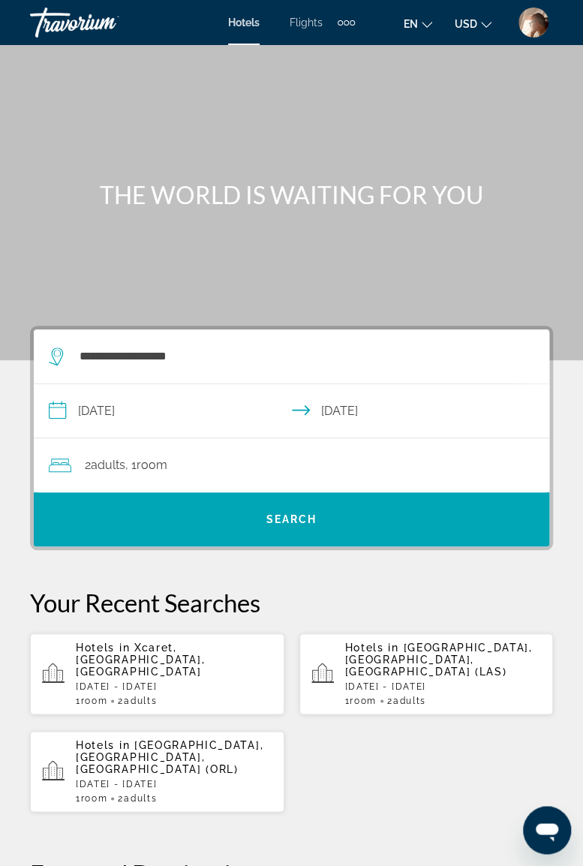
click at [218, 403] on input "**********" at bounding box center [295, 413] width 522 height 58
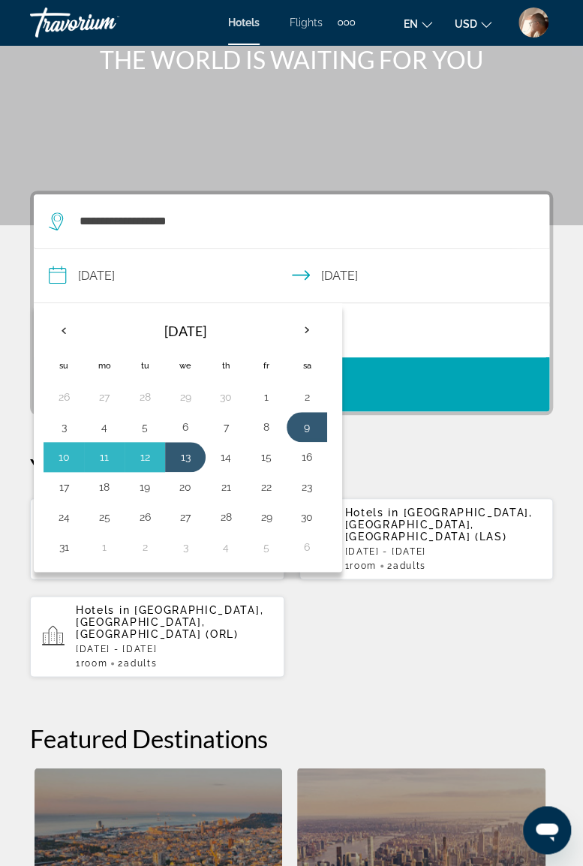
scroll to position [134, 0]
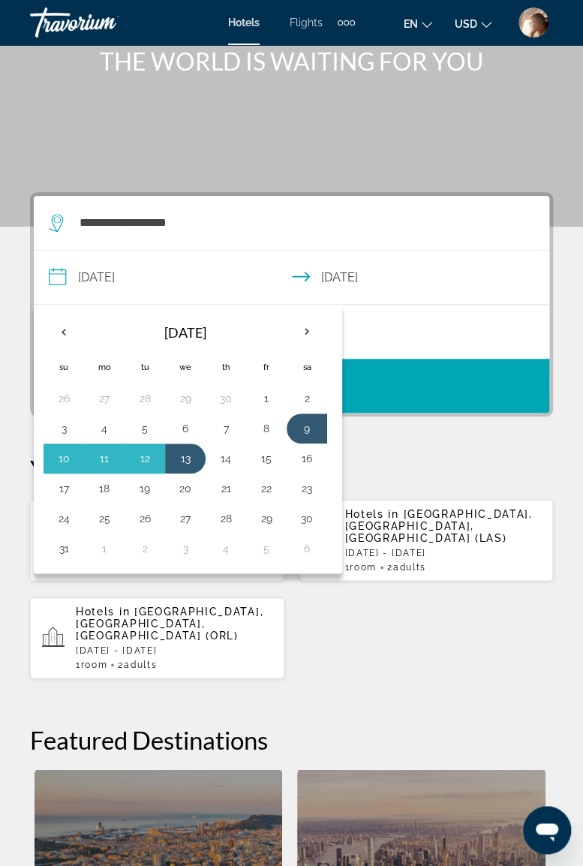
click at [399, 652] on div "Hotels in [GEOGRAPHIC_DATA], [GEOGRAPHIC_DATA], [GEOGRAPHIC_DATA] [GEOGRAPHIC_D…" at bounding box center [291, 589] width 523 height 180
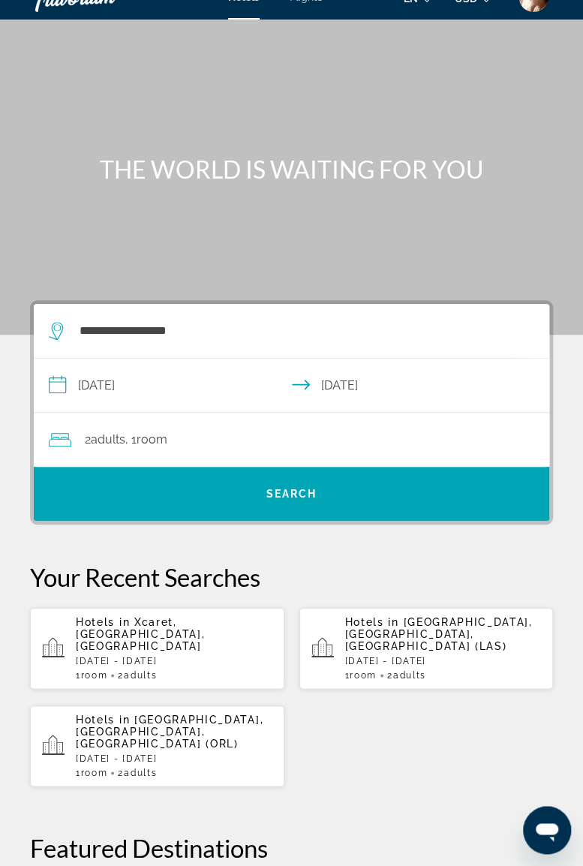
scroll to position [0, 0]
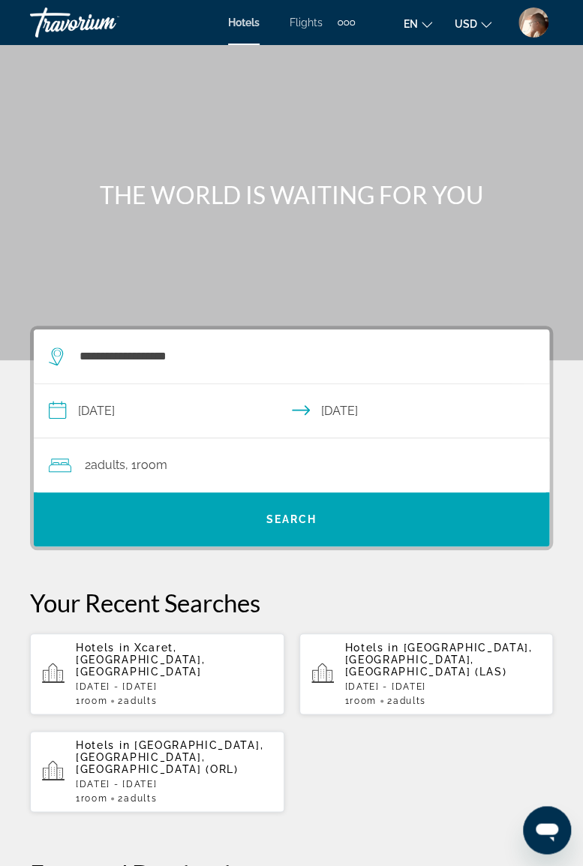
click at [282, 514] on span "Search" at bounding box center [292, 520] width 51 height 12
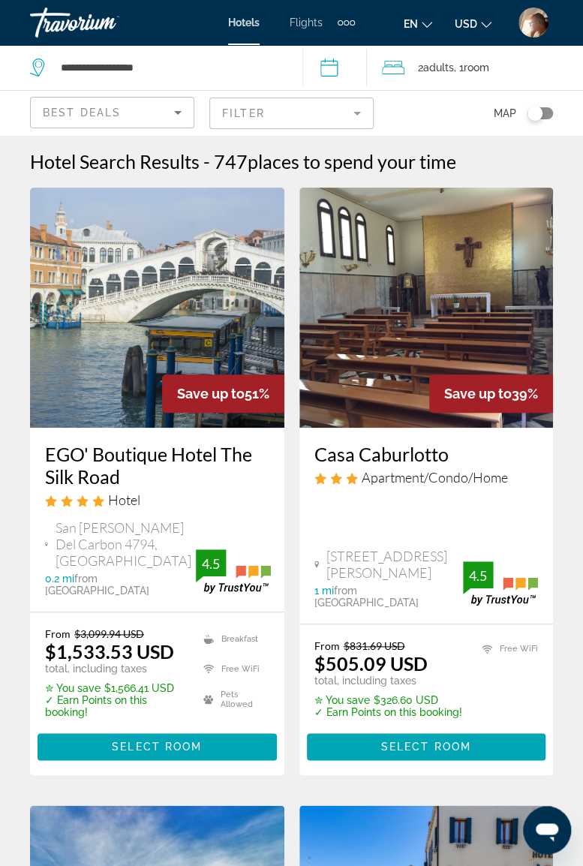
click at [420, 69] on div "2 Adult Adults , 1 Room rooms" at bounding box center [482, 67] width 201 height 21
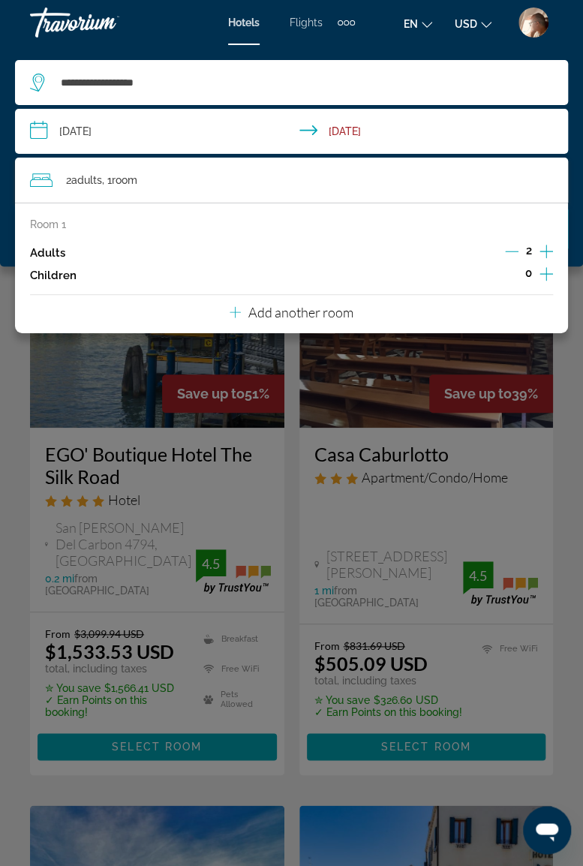
click at [544, 252] on icon "Increment adults" at bounding box center [547, 252] width 14 height 18
click at [545, 250] on icon "Increment adults" at bounding box center [547, 252] width 14 height 18
click at [563, 420] on div "Main content" at bounding box center [291, 433] width 583 height 866
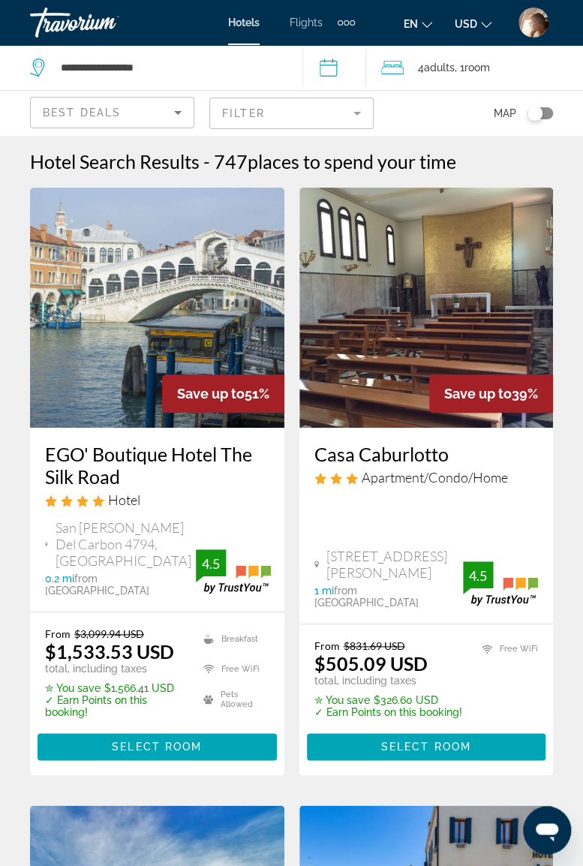
click at [353, 65] on input "**********" at bounding box center [338, 70] width 71 height 50
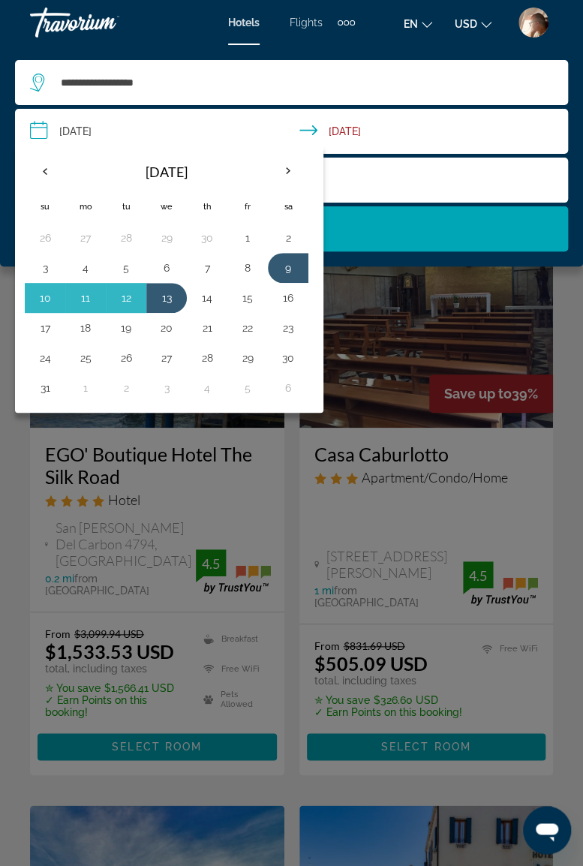
click at [386, 234] on span "Search widget" at bounding box center [291, 229] width 553 height 36
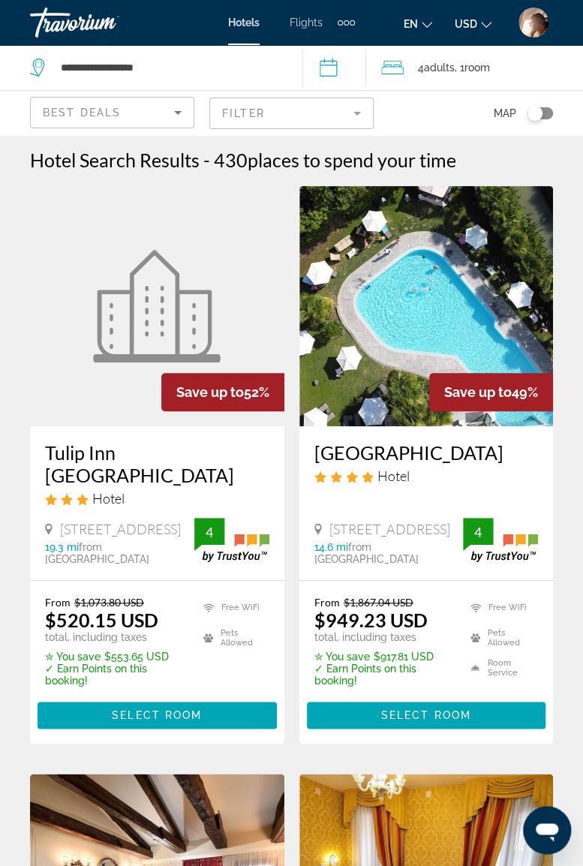
scroll to position [1, 0]
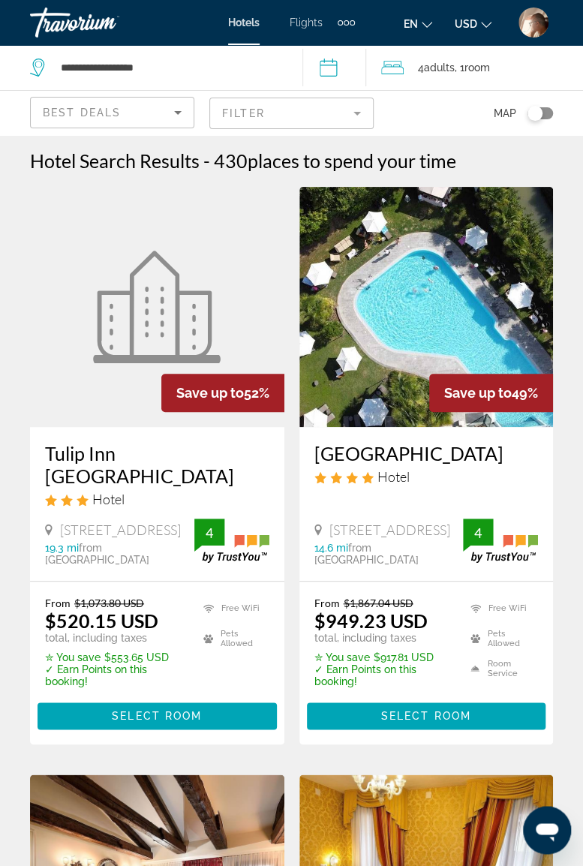
click at [404, 74] on icon "Travelers: 4 adults, 0 children" at bounding box center [392, 68] width 23 height 14
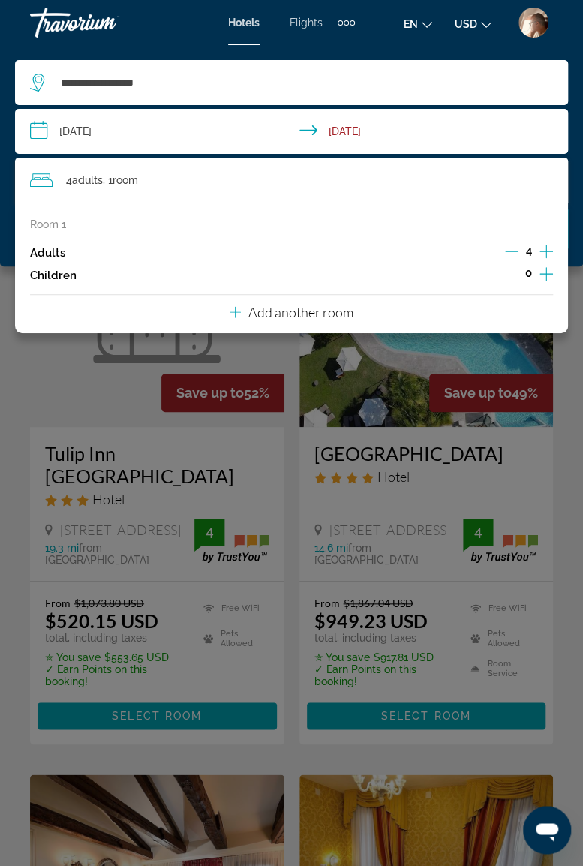
click at [508, 254] on icon "Decrement adults" at bounding box center [512, 252] width 14 height 14
click at [510, 255] on icon "Decrement adults" at bounding box center [512, 252] width 14 height 14
click at [569, 396] on div "Main content" at bounding box center [291, 433] width 583 height 866
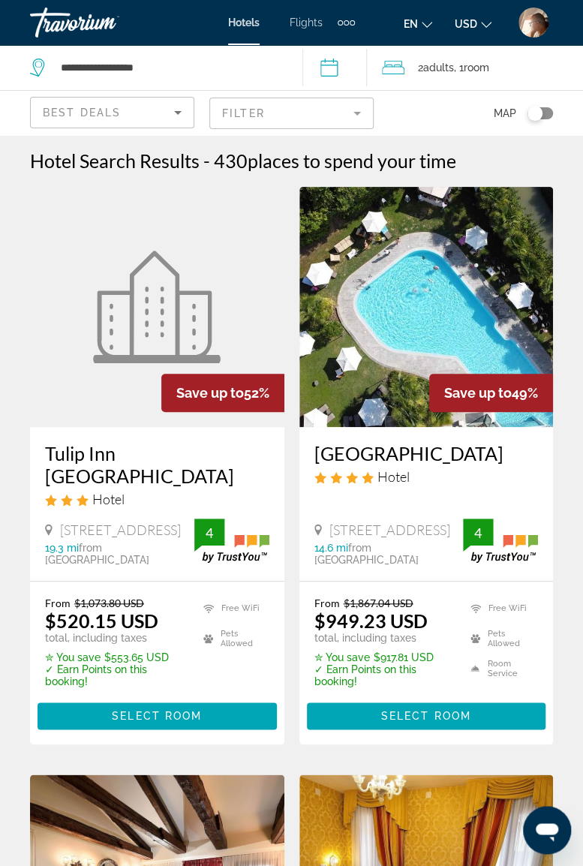
click at [345, 65] on input "**********" at bounding box center [338, 70] width 71 height 50
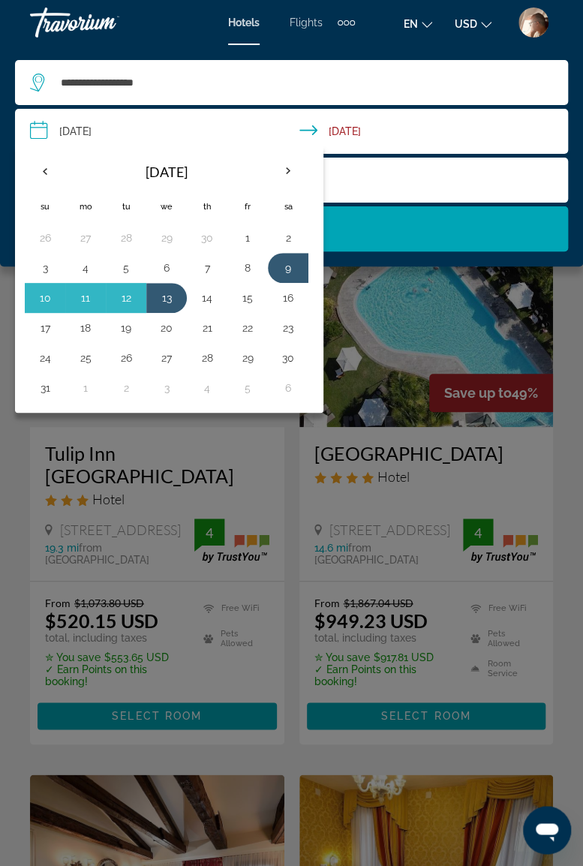
click at [356, 227] on span "Search widget" at bounding box center [291, 229] width 553 height 36
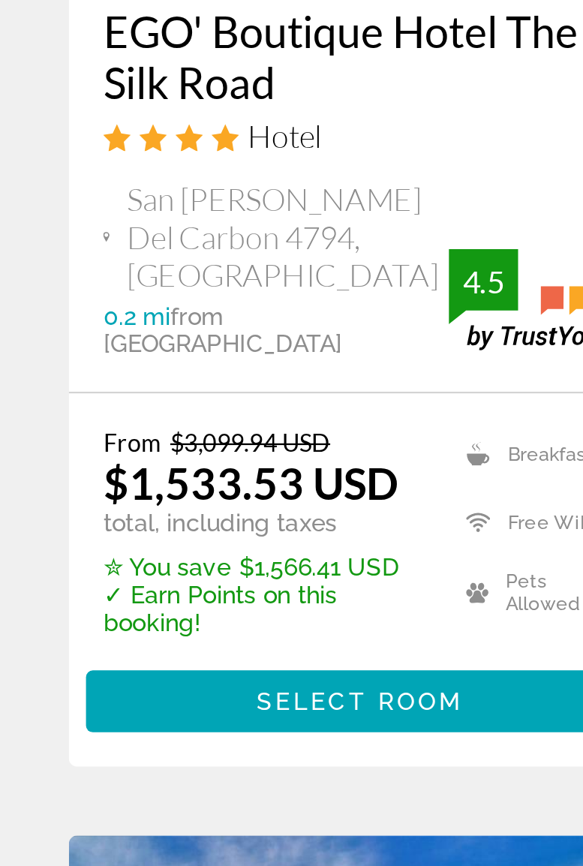
click at [147, 741] on span "Select Room" at bounding box center [157, 747] width 90 height 12
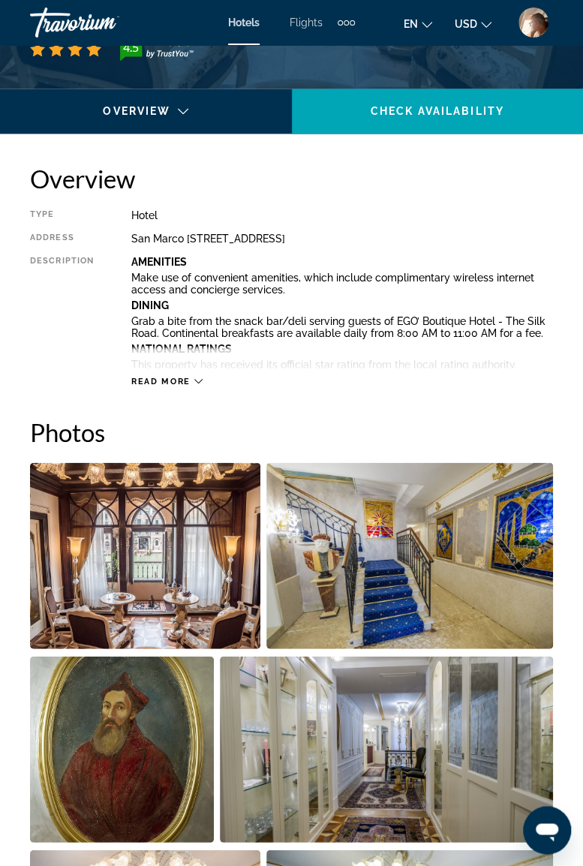
scroll to position [670, 0]
click at [199, 572] on img "Open full-screen image slider" at bounding box center [145, 556] width 231 height 186
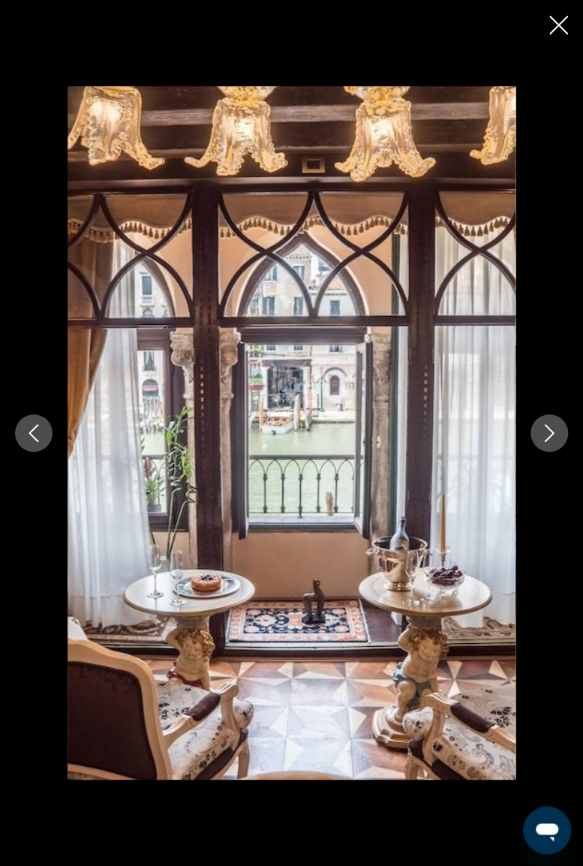
click at [549, 437] on icon "Next image" at bounding box center [550, 433] width 10 height 18
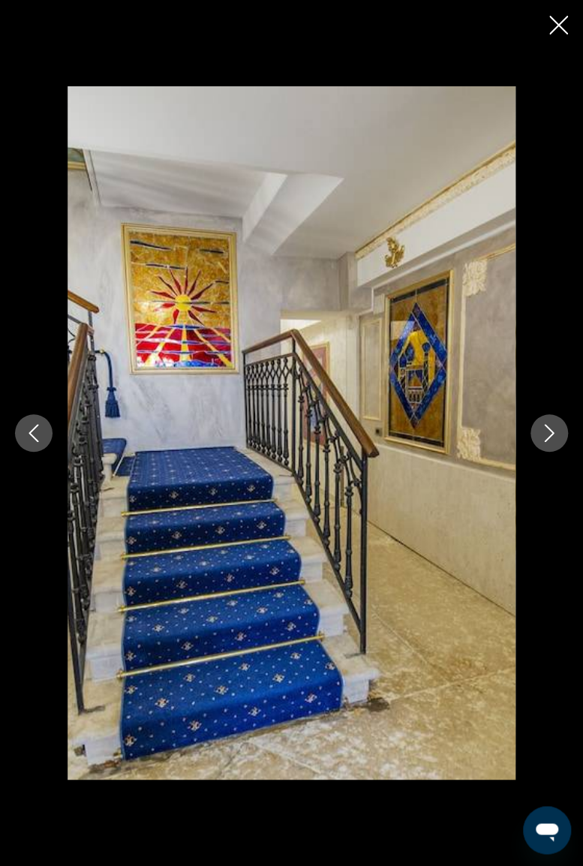
click at [542, 440] on icon "Next image" at bounding box center [550, 433] width 18 height 18
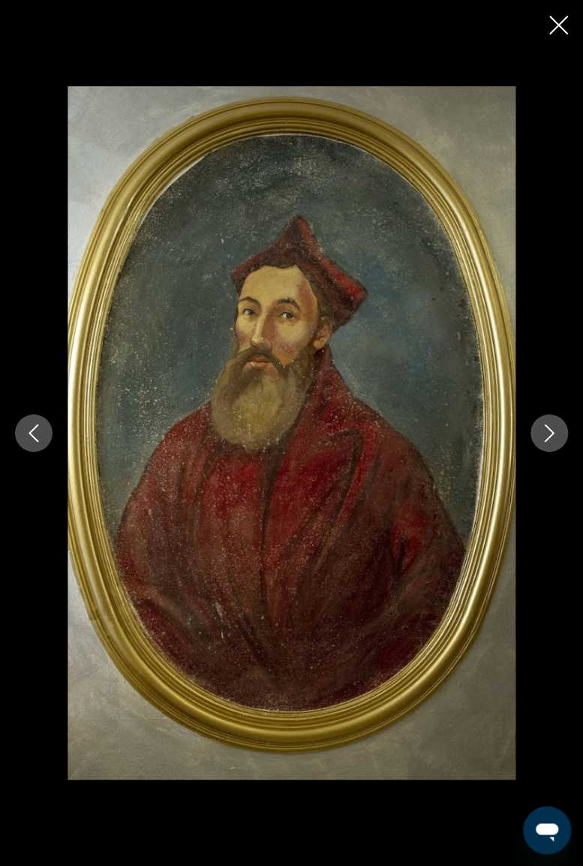
click at [544, 446] on button "Next image" at bounding box center [550, 433] width 38 height 38
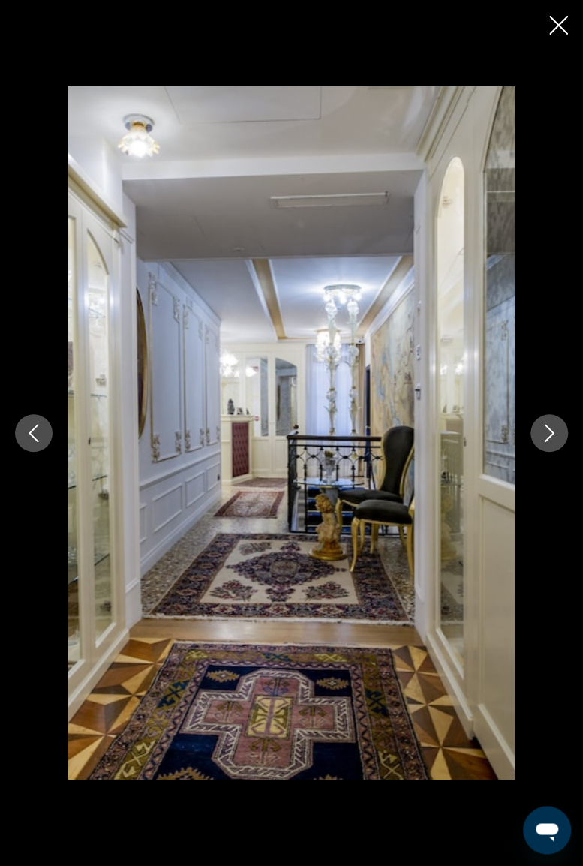
click at [545, 448] on button "Next image" at bounding box center [550, 433] width 38 height 38
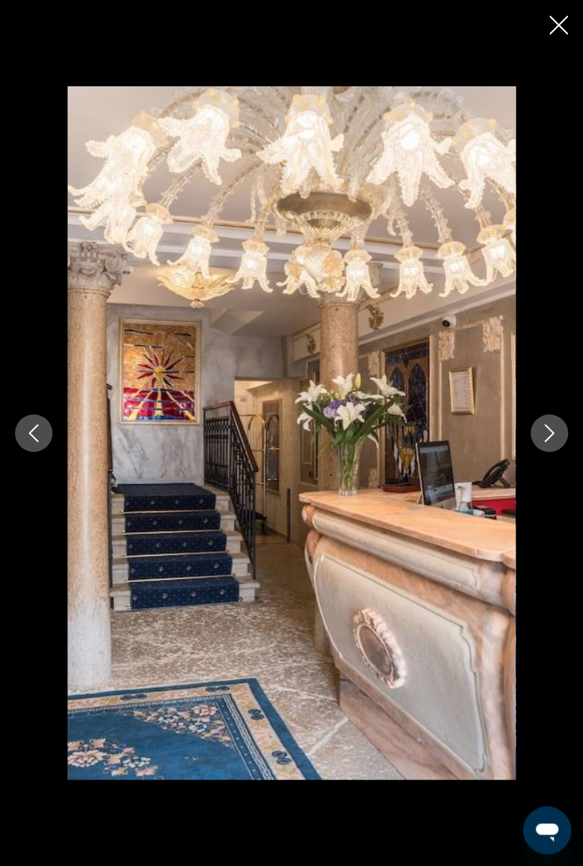
click at [547, 440] on icon "Next image" at bounding box center [550, 433] width 18 height 18
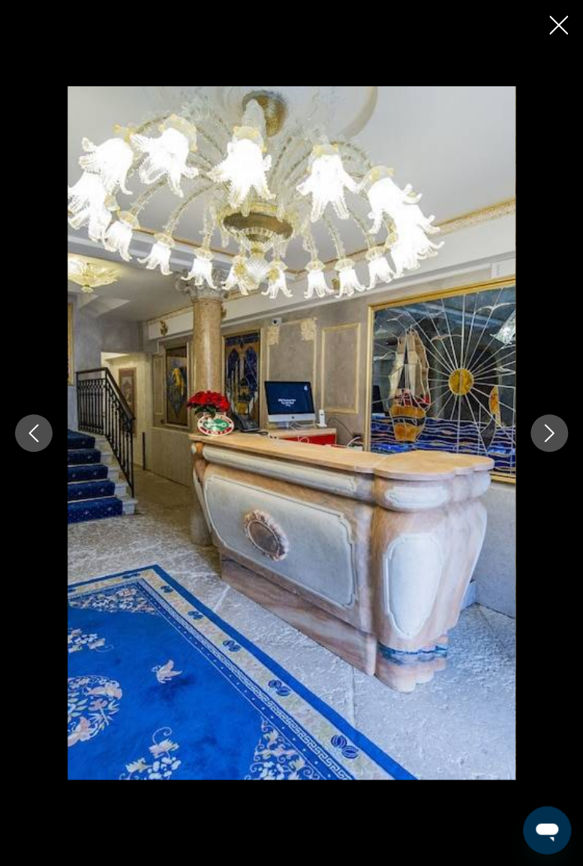
click at [553, 426] on icon "Next image" at bounding box center [550, 433] width 18 height 18
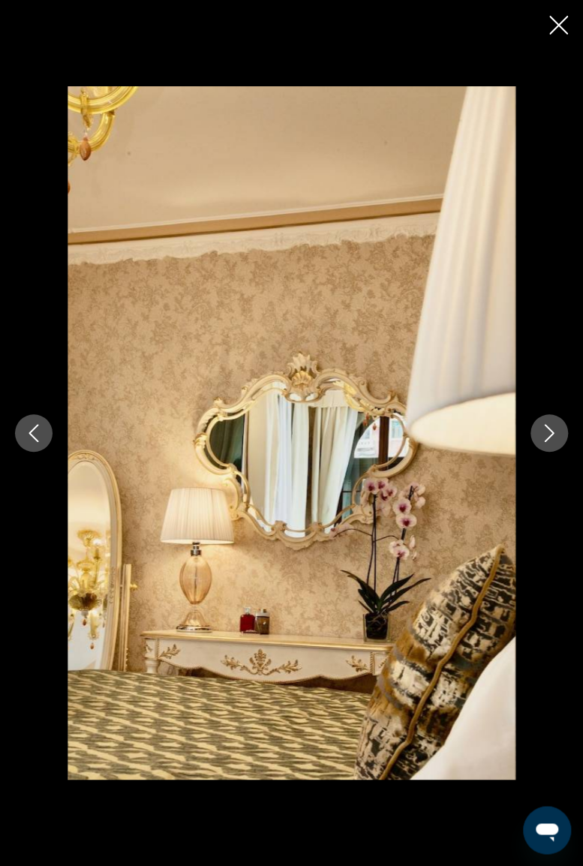
click at [548, 440] on icon "Next image" at bounding box center [550, 433] width 18 height 18
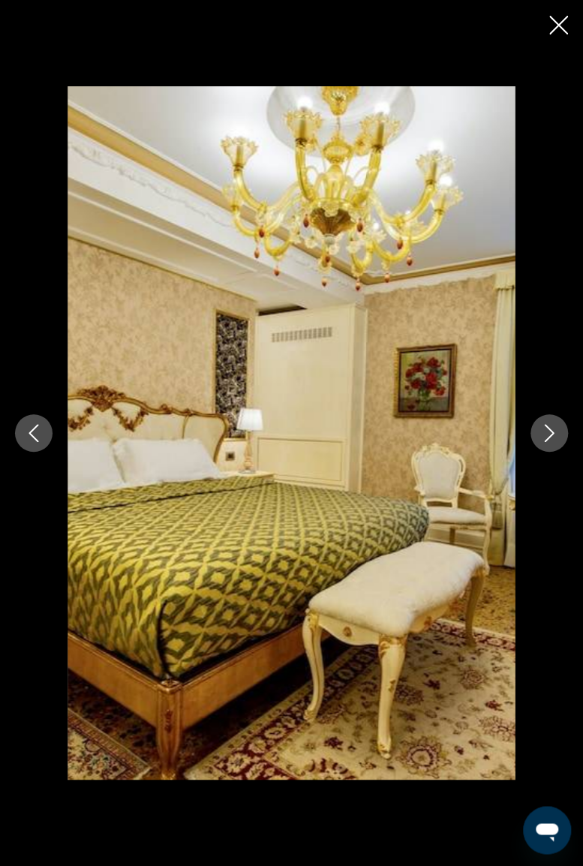
click at [542, 436] on icon "Next image" at bounding box center [550, 433] width 18 height 18
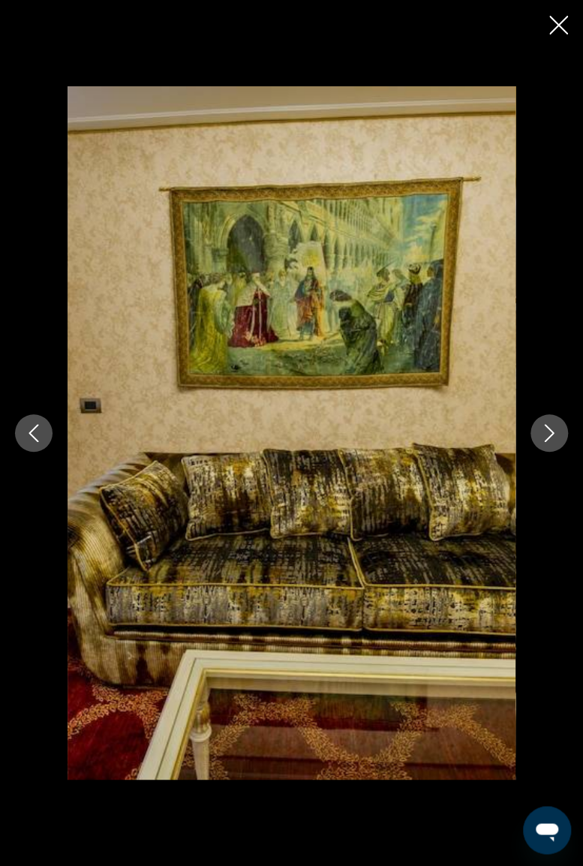
click at [547, 431] on icon "Next image" at bounding box center [550, 433] width 18 height 18
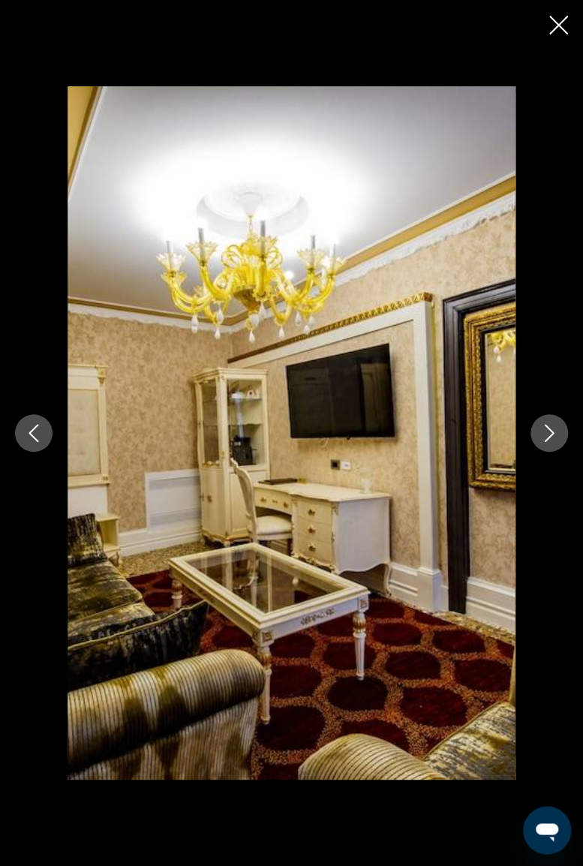
click at [542, 420] on button "Next image" at bounding box center [550, 433] width 38 height 38
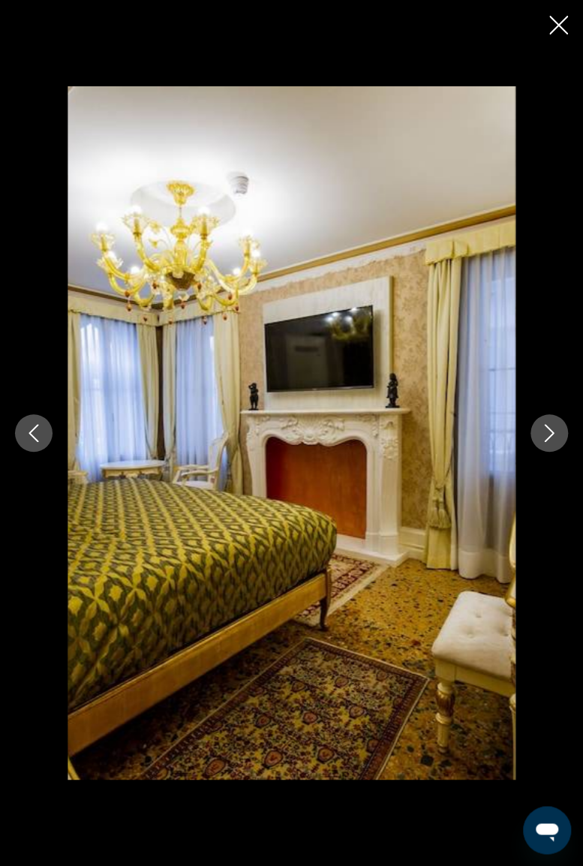
click at [554, 35] on button "Close slideshow" at bounding box center [559, 26] width 19 height 23
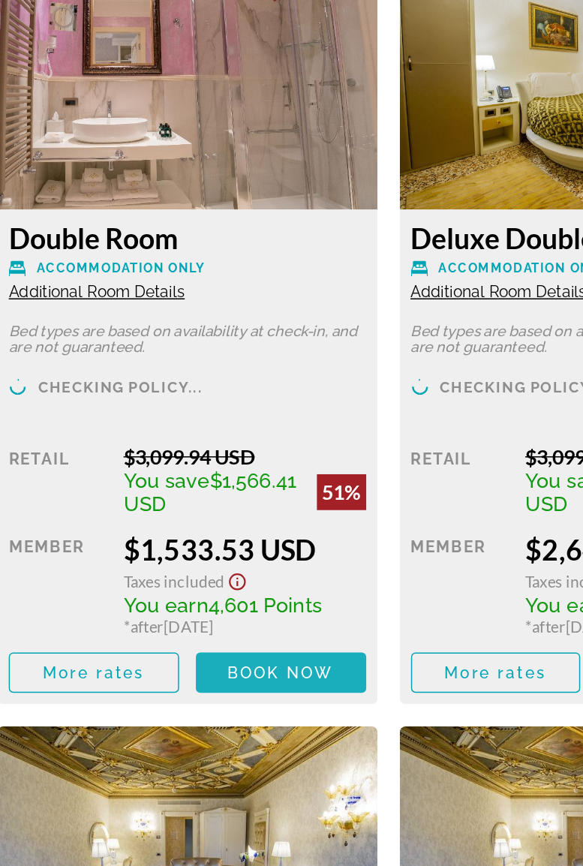
scroll to position [2522, 0]
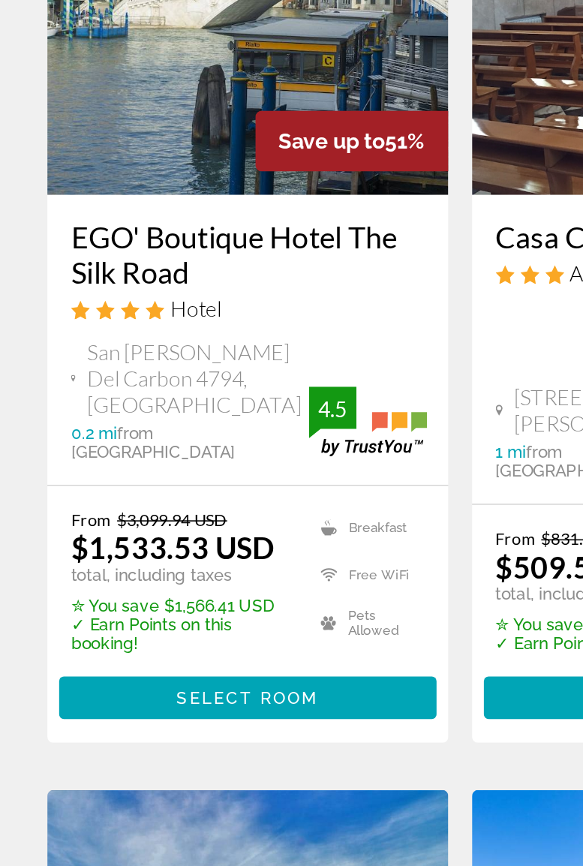
scroll to position [34, 0]
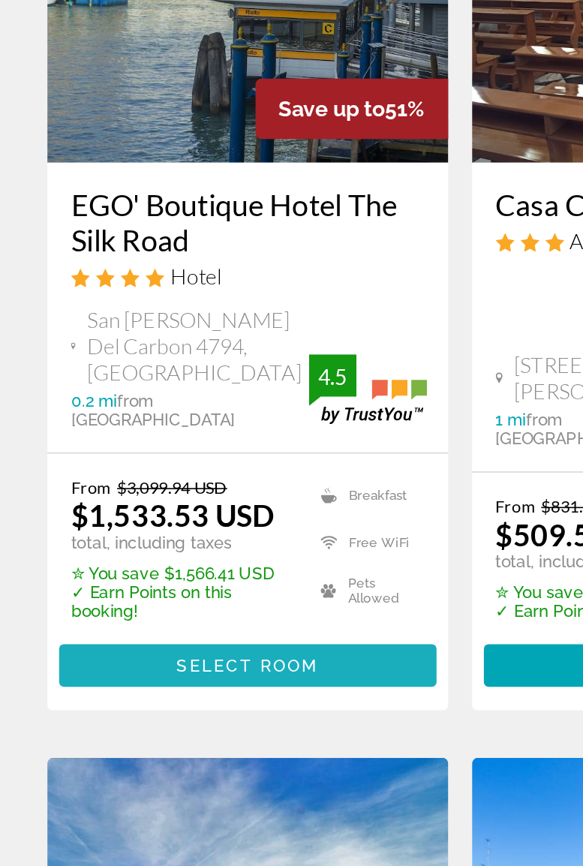
click at [162, 695] on span "Main content" at bounding box center [158, 713] width 240 height 36
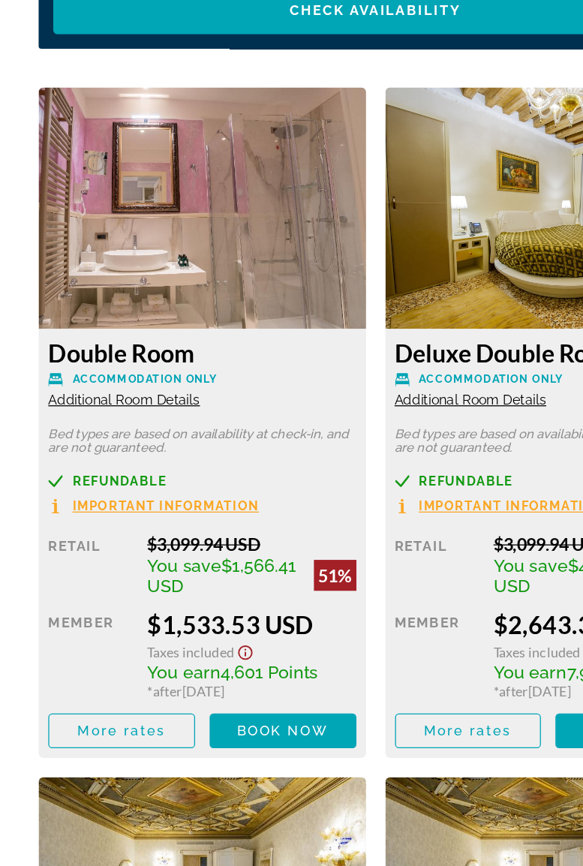
scroll to position [2408, 0]
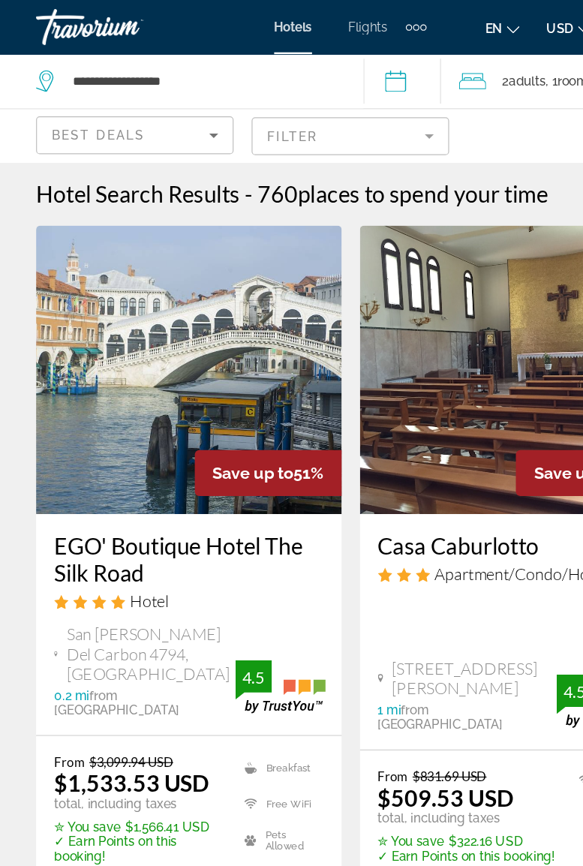
click at [47, 26] on div "Travorium" at bounding box center [105, 22] width 150 height 39
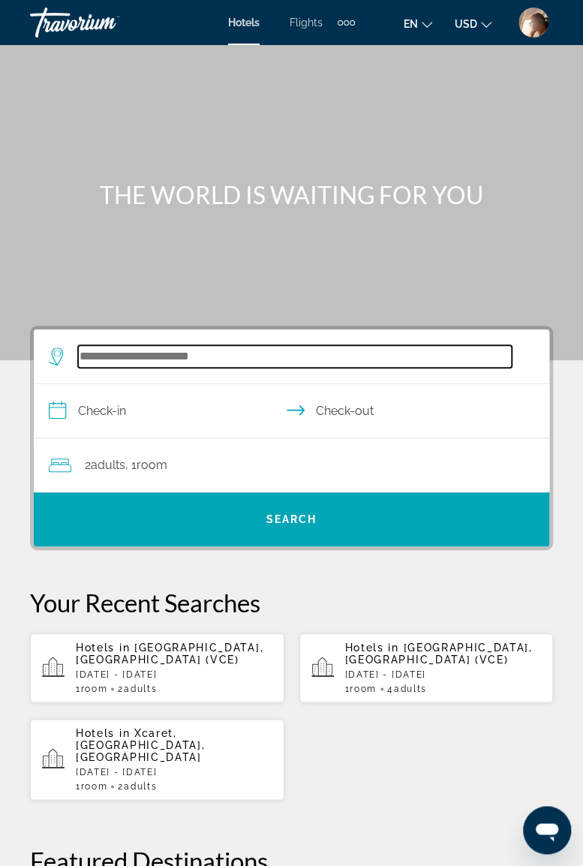
click at [180, 356] on input "Search widget" at bounding box center [295, 356] width 434 height 23
type input "****"
